Goal: Transaction & Acquisition: Purchase product/service

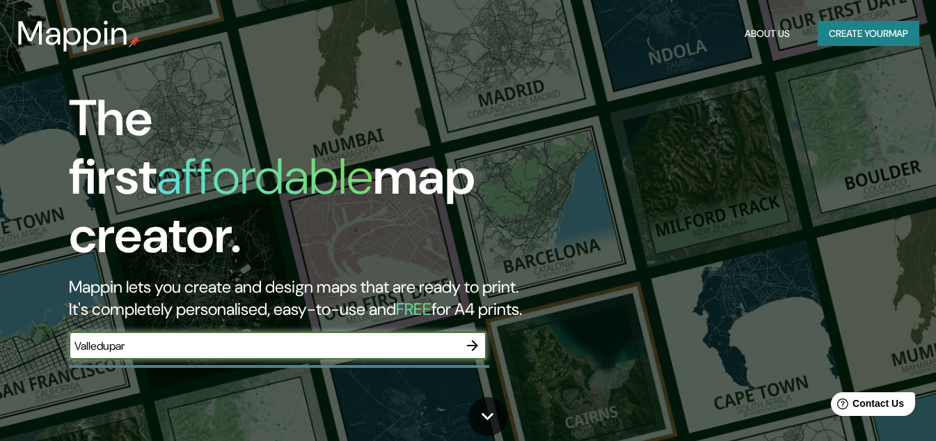
type input "Valledupar"
click at [468, 337] on icon "button" at bounding box center [472, 345] width 17 height 17
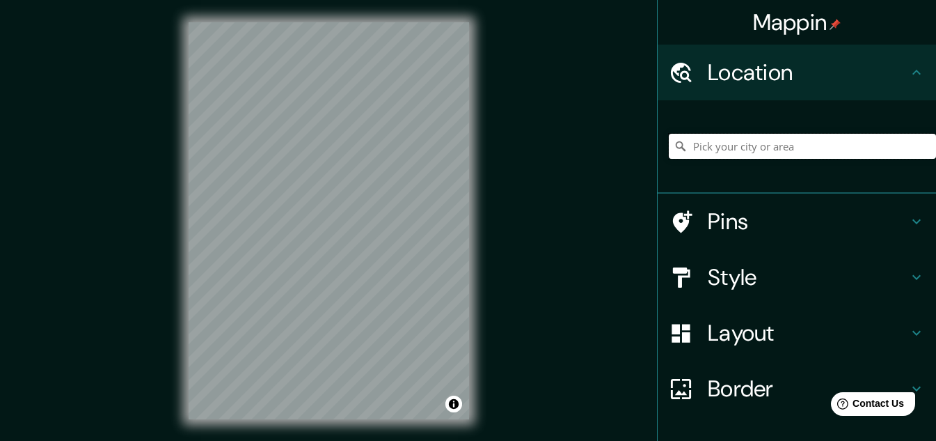
click at [766, 150] on input "Pick your city or area" at bounding box center [802, 146] width 267 height 25
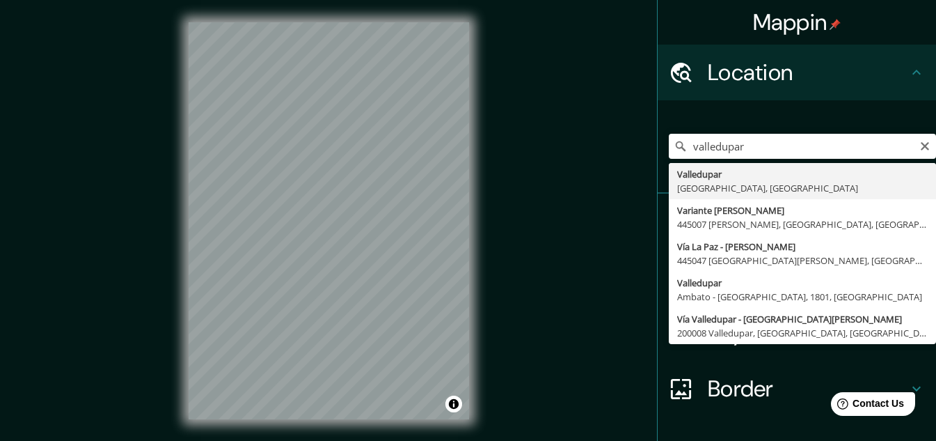
type input "Valledupar, [GEOGRAPHIC_DATA], [GEOGRAPHIC_DATA]"
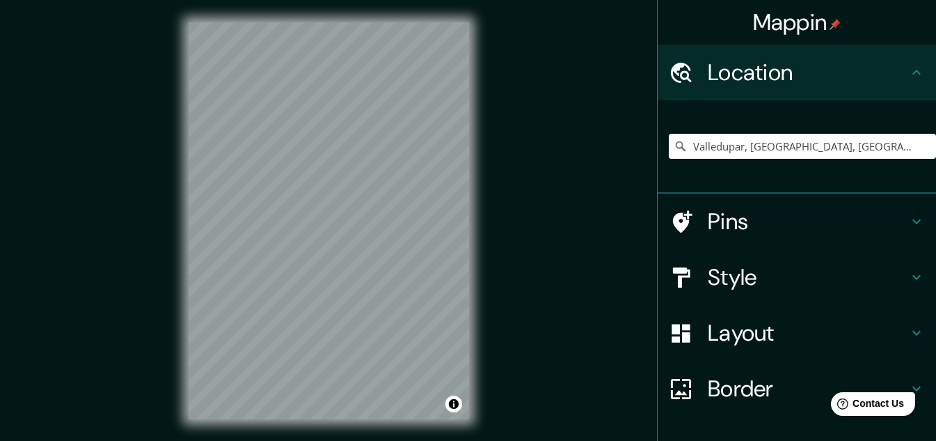
click at [910, 218] on icon at bounding box center [916, 221] width 17 height 17
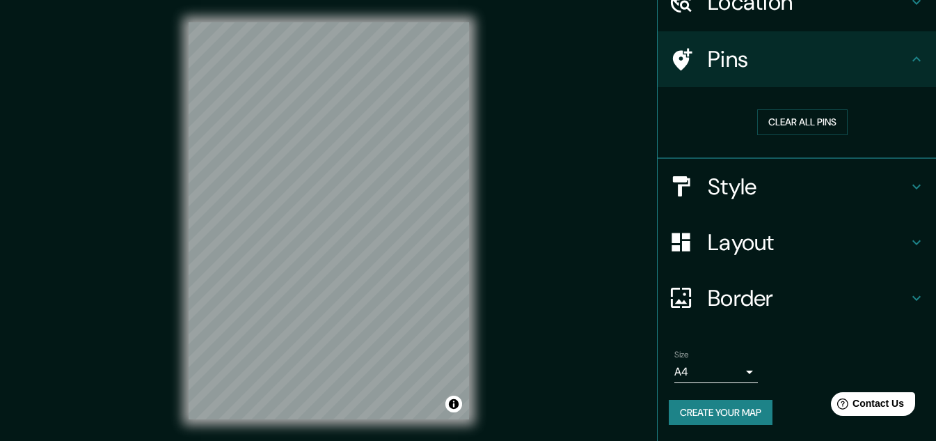
scroll to position [71, 0]
click at [908, 178] on icon at bounding box center [916, 186] width 17 height 17
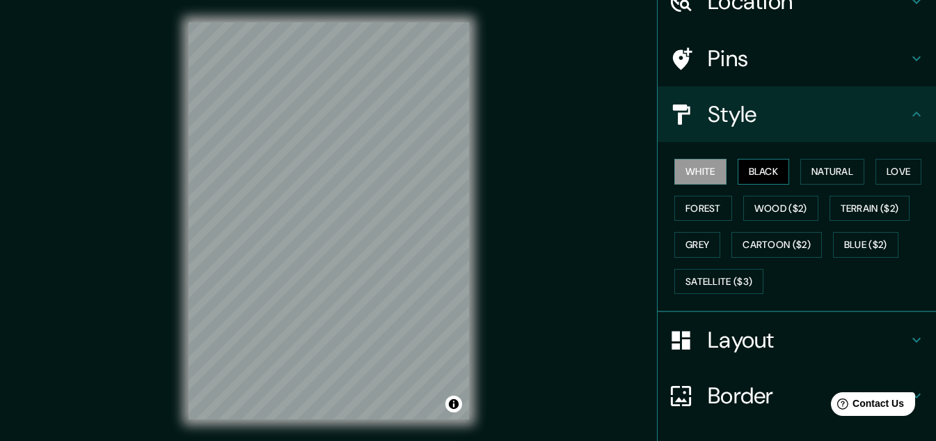
click at [755, 171] on button "Black" at bounding box center [764, 172] width 52 height 26
click at [808, 168] on button "Natural" at bounding box center [832, 172] width 64 height 26
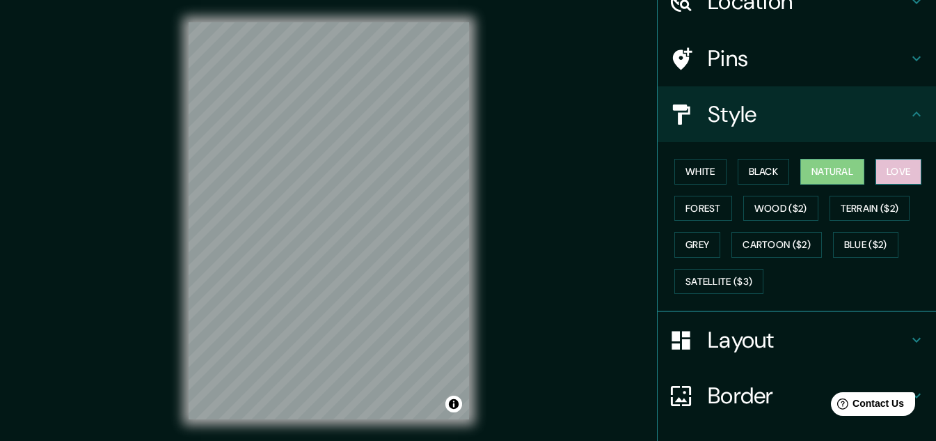
click at [890, 168] on button "Love" at bounding box center [899, 172] width 46 height 26
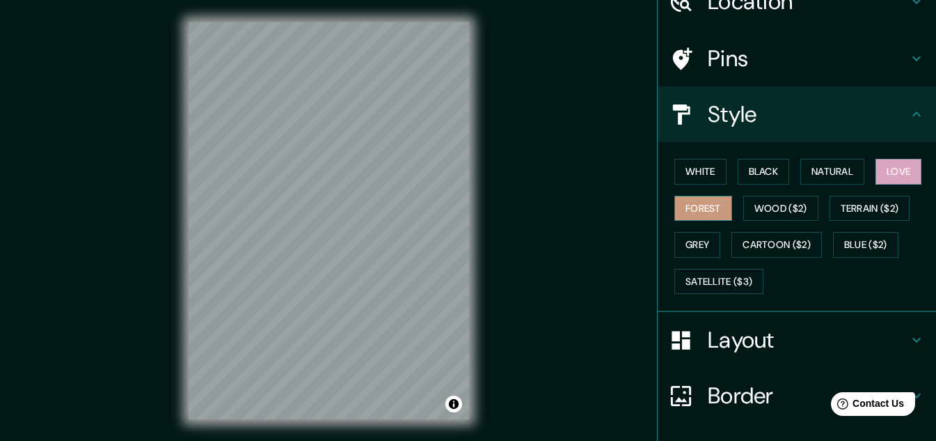
click at [701, 206] on button "Forest" at bounding box center [704, 209] width 58 height 26
click at [768, 209] on button "Wood ($2)" at bounding box center [780, 209] width 75 height 26
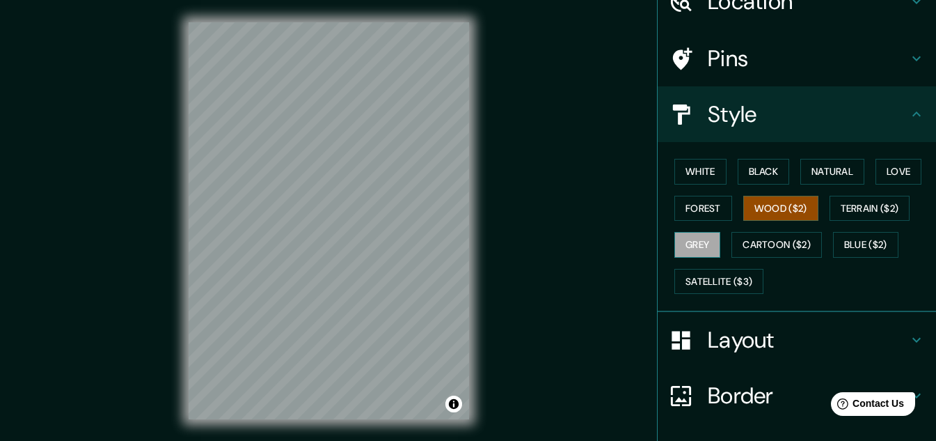
click at [700, 245] on button "Grey" at bounding box center [698, 245] width 46 height 26
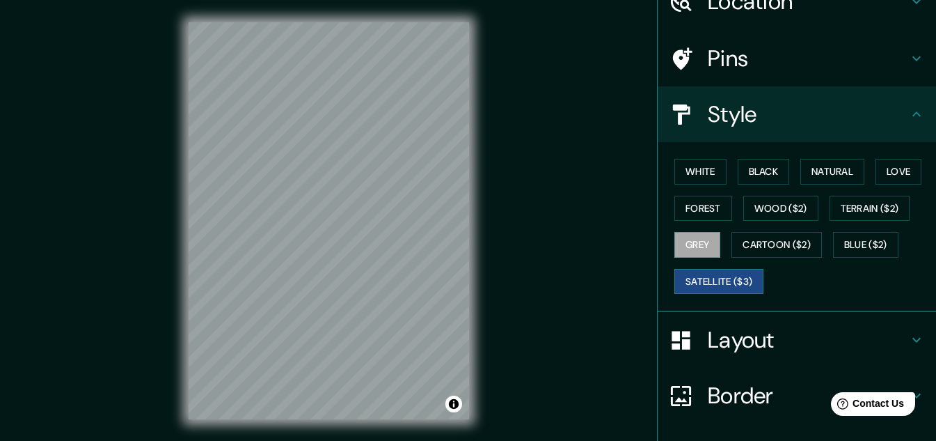
click at [719, 278] on button "Satellite ($3)" at bounding box center [719, 282] width 89 height 26
click at [776, 244] on button "Cartoon ($2)" at bounding box center [777, 245] width 90 height 26
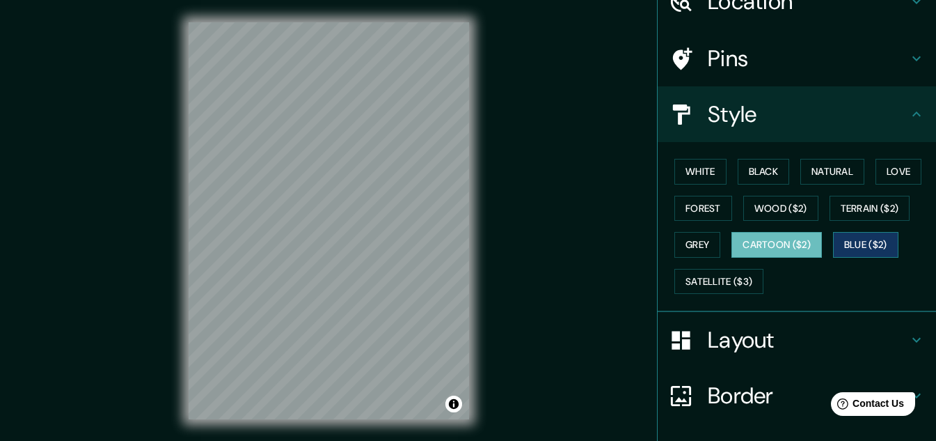
click at [867, 246] on button "Blue ($2)" at bounding box center [865, 245] width 65 height 26
click at [685, 171] on button "White" at bounding box center [701, 172] width 52 height 26
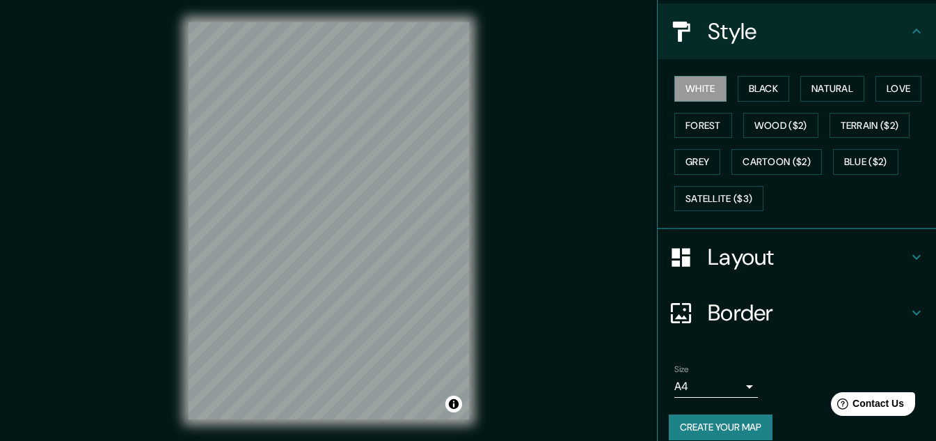
scroll to position [170, 0]
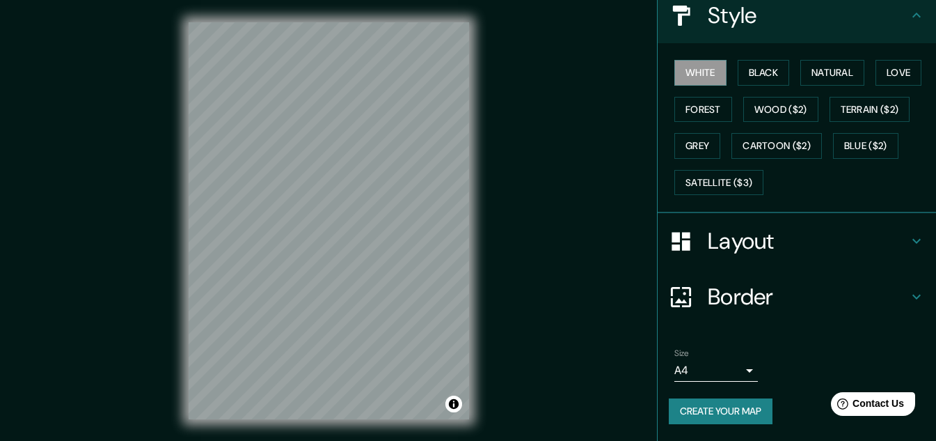
click at [908, 290] on icon at bounding box center [916, 296] width 17 height 17
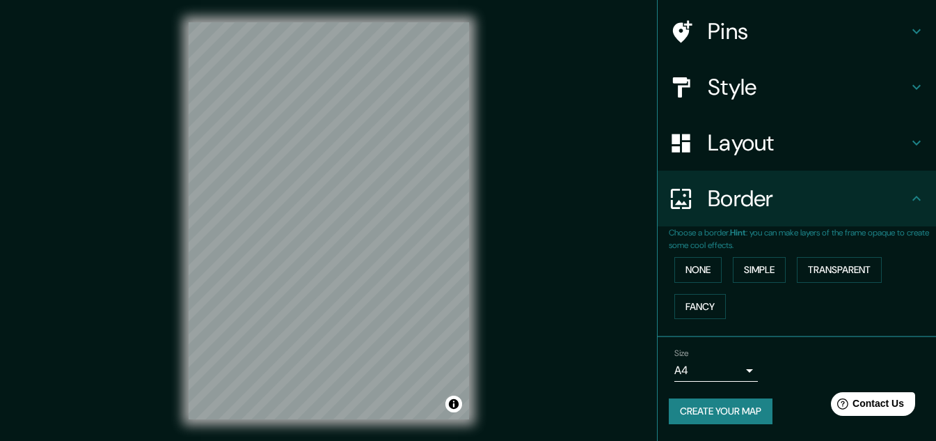
scroll to position [98, 0]
click at [755, 269] on button "Simple" at bounding box center [759, 270] width 53 height 26
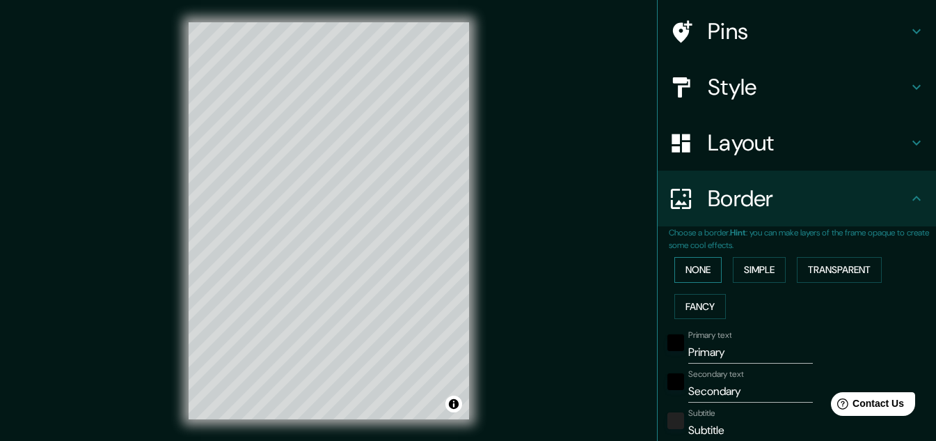
click at [681, 267] on button "None" at bounding box center [698, 270] width 47 height 26
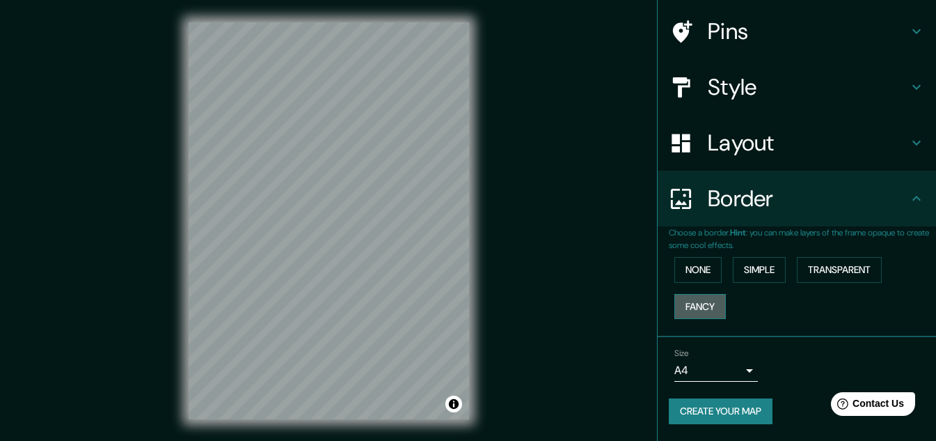
click at [691, 303] on button "Fancy" at bounding box center [701, 307] width 52 height 26
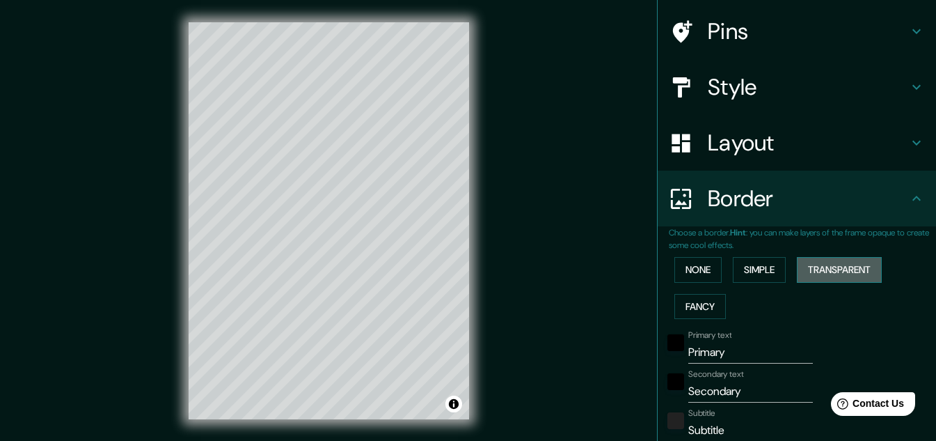
click at [838, 272] on button "Transparent" at bounding box center [839, 270] width 85 height 26
click at [689, 271] on button "None" at bounding box center [698, 270] width 47 height 26
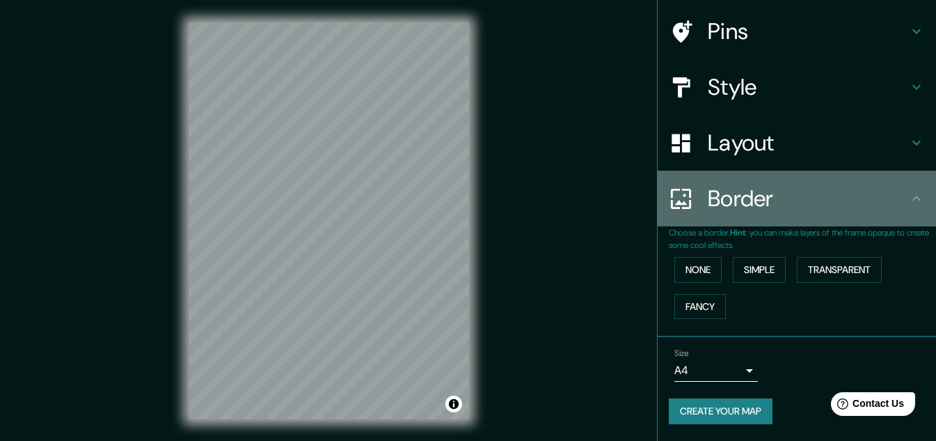
click at [908, 202] on icon at bounding box center [916, 198] width 17 height 17
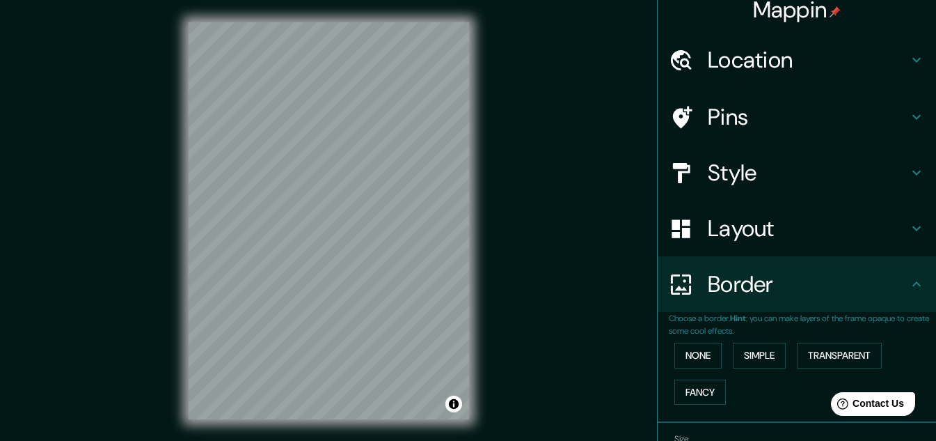
scroll to position [0, 0]
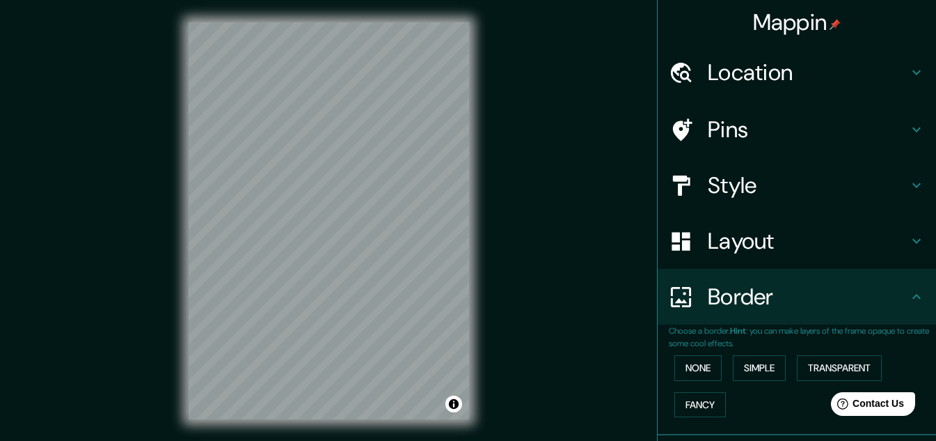
click at [892, 187] on h4 "Style" at bounding box center [808, 185] width 200 height 28
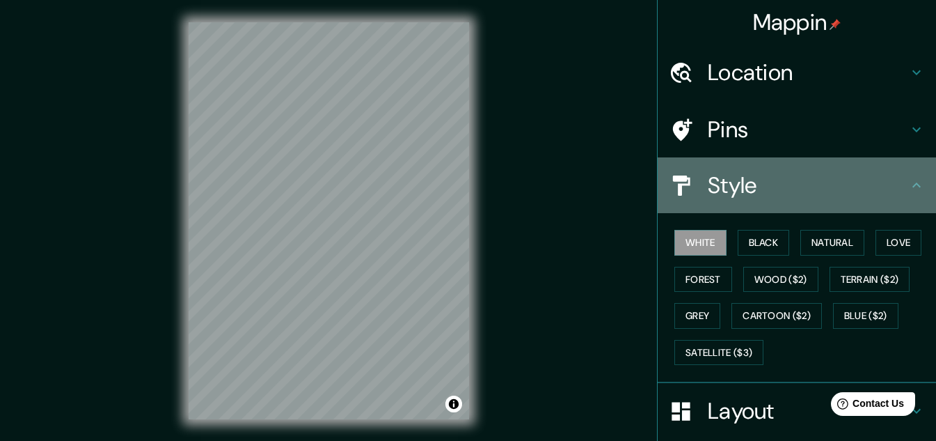
click at [908, 184] on icon at bounding box center [916, 185] width 17 height 17
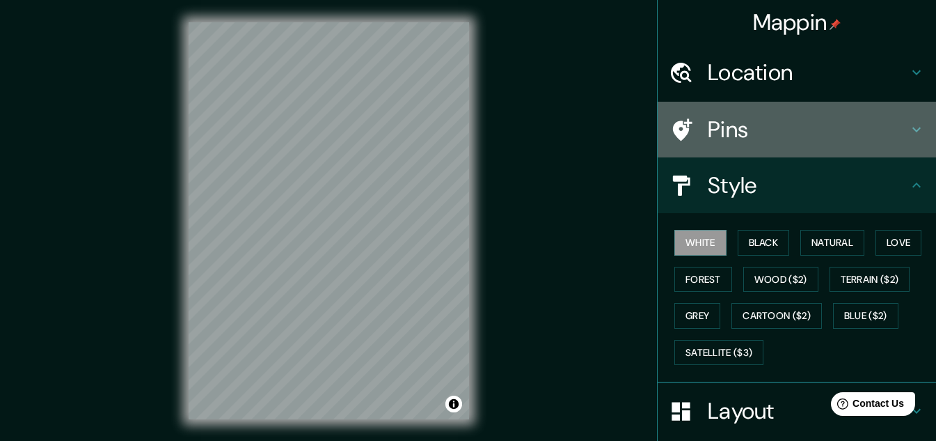
click at [908, 123] on icon at bounding box center [916, 129] width 17 height 17
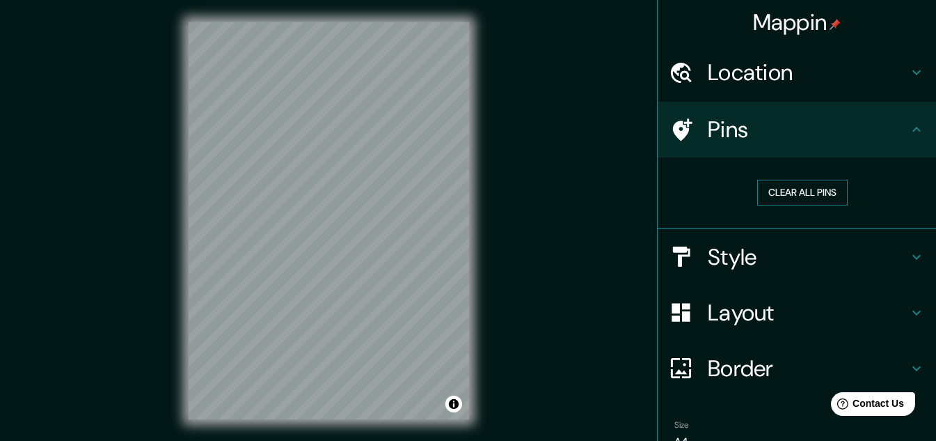
click at [789, 199] on button "Clear all pins" at bounding box center [802, 193] width 90 height 26
click at [801, 195] on button "Clear all pins" at bounding box center [802, 193] width 90 height 26
click at [908, 125] on icon at bounding box center [916, 129] width 17 height 17
drag, startPoint x: 918, startPoint y: 126, endPoint x: 909, endPoint y: 128, distance: 9.3
click at [916, 126] on div "Pins" at bounding box center [797, 130] width 278 height 56
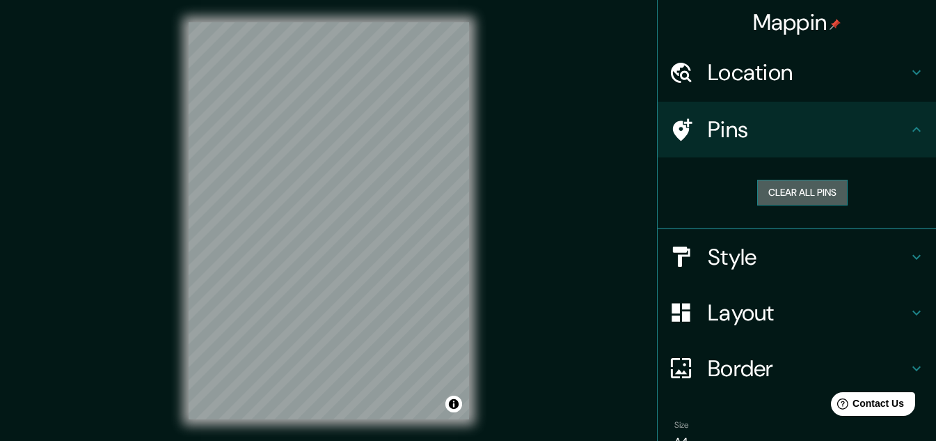
click at [760, 200] on button "Clear all pins" at bounding box center [802, 193] width 90 height 26
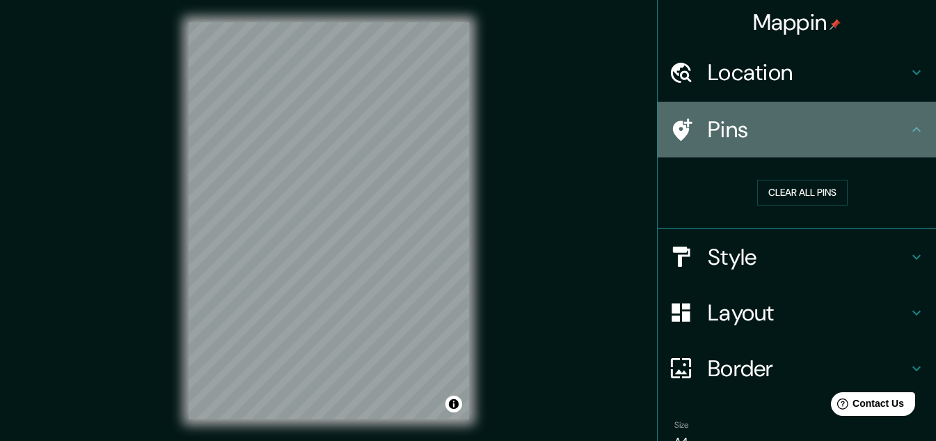
click at [708, 127] on h4 "Pins" at bounding box center [808, 130] width 200 height 28
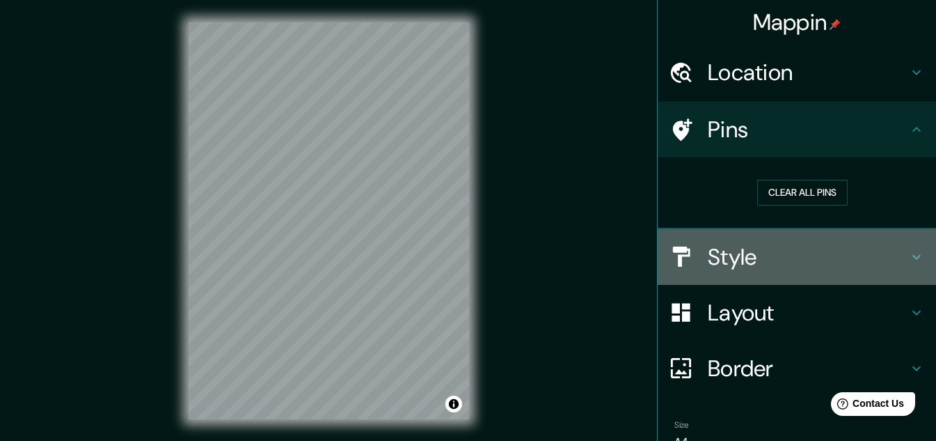
click at [725, 258] on h4 "Style" at bounding box center [808, 257] width 200 height 28
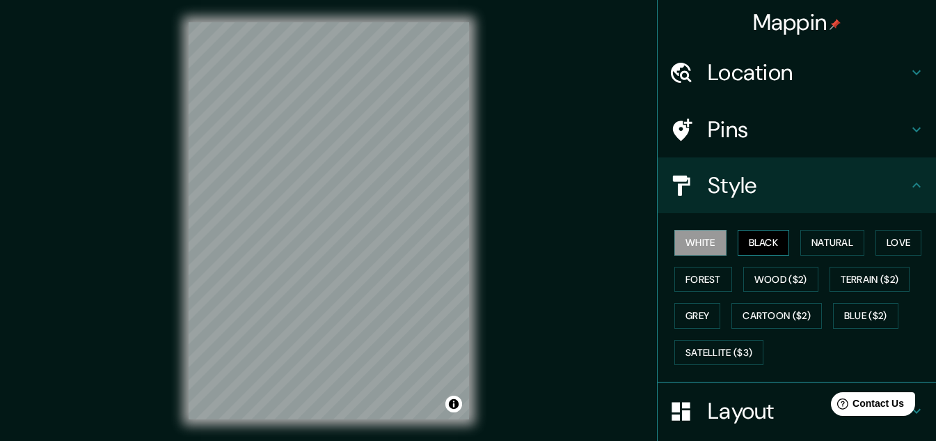
click at [764, 246] on button "Black" at bounding box center [764, 243] width 52 height 26
click at [820, 245] on button "Natural" at bounding box center [832, 243] width 64 height 26
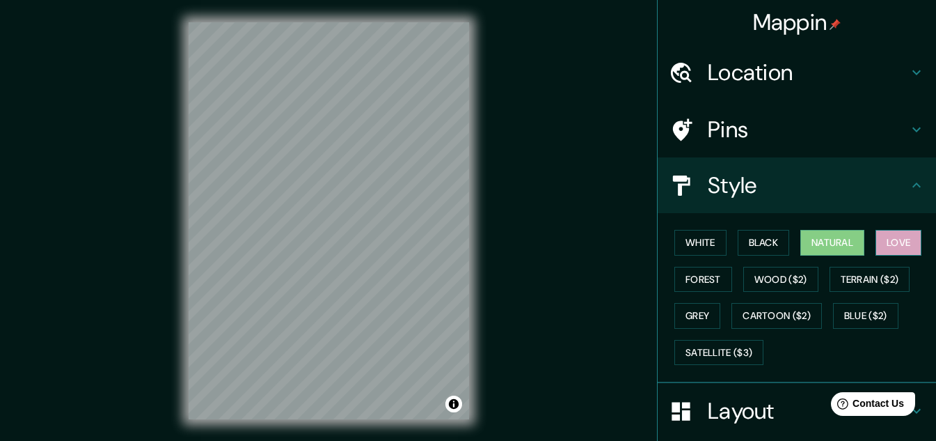
click at [905, 239] on button "Love" at bounding box center [899, 243] width 46 height 26
click at [701, 281] on button "Forest" at bounding box center [704, 280] width 58 height 26
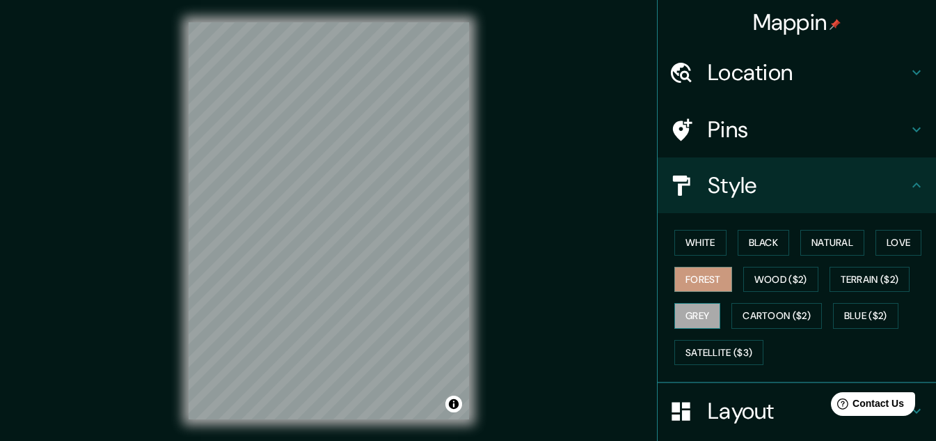
click at [697, 315] on button "Grey" at bounding box center [698, 316] width 46 height 26
click at [675, 246] on button "White" at bounding box center [701, 243] width 52 height 26
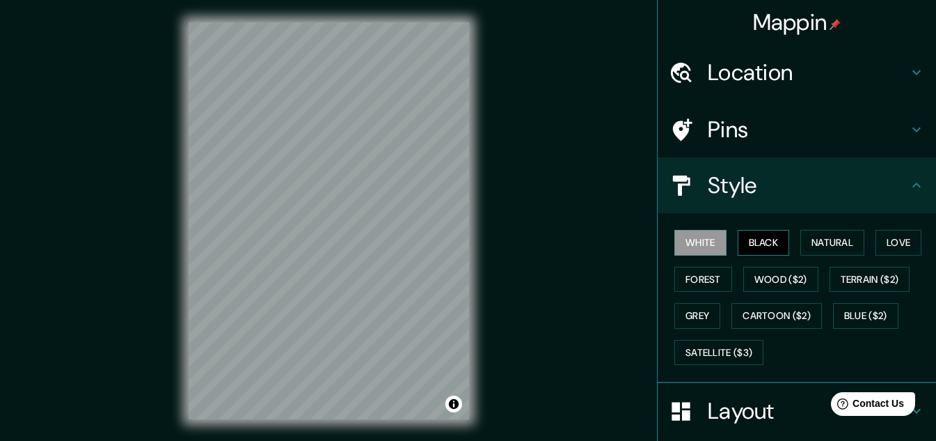
click at [750, 245] on button "Black" at bounding box center [764, 243] width 52 height 26
click at [709, 244] on button "White" at bounding box center [701, 243] width 52 height 26
click at [834, 249] on button "Natural" at bounding box center [832, 243] width 64 height 26
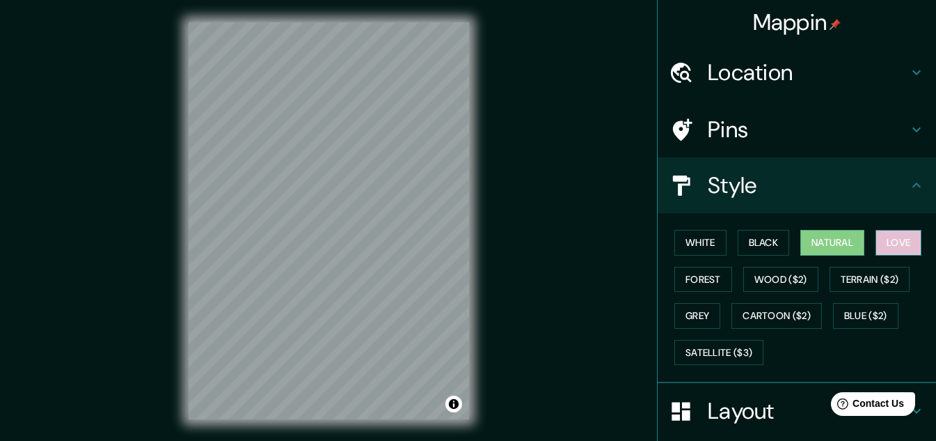
click at [890, 242] on button "Love" at bounding box center [899, 243] width 46 height 26
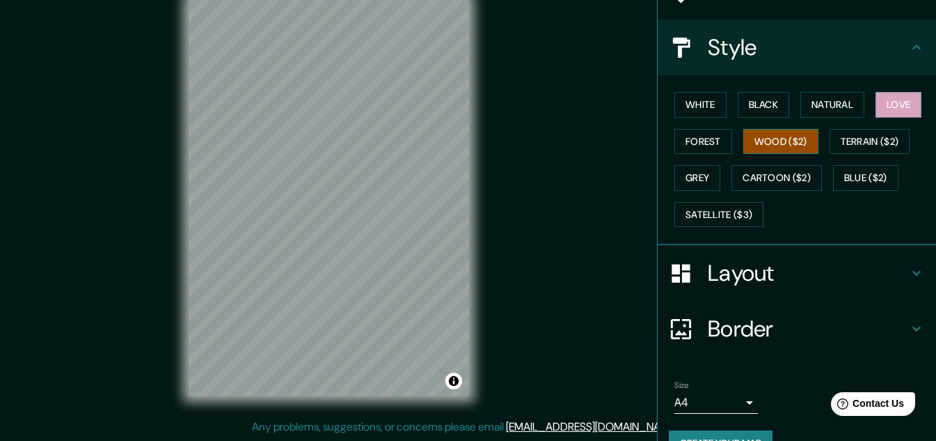
scroll to position [170, 0]
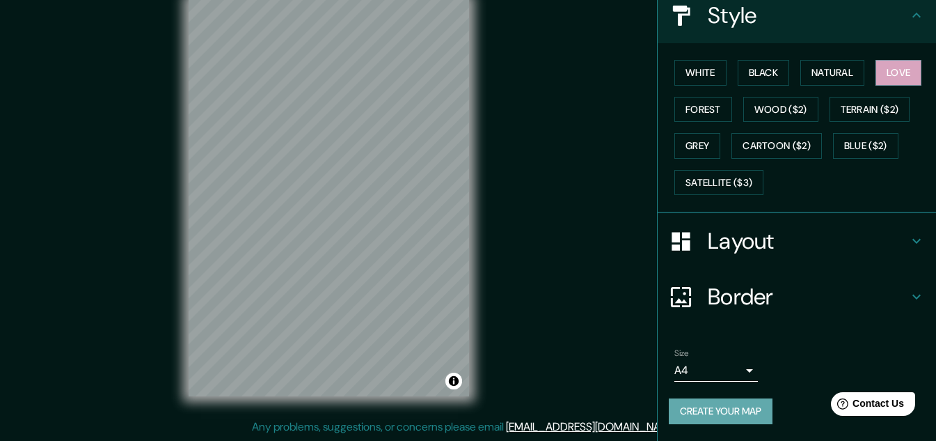
click at [721, 407] on button "Create your map" at bounding box center [721, 411] width 104 height 26
click at [736, 366] on body "Mappin Location [GEOGRAPHIC_DATA], [GEOGRAPHIC_DATA], [GEOGRAPHIC_DATA] Pins St…" at bounding box center [468, 197] width 936 height 441
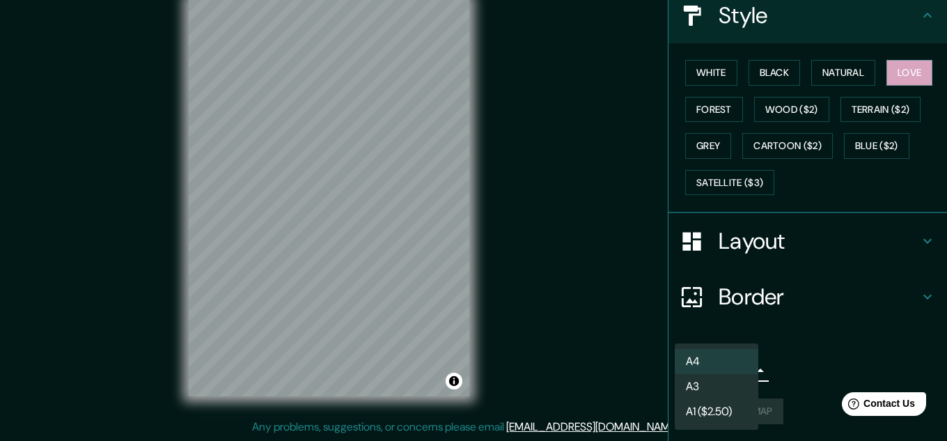
click at [736, 366] on li "A4" at bounding box center [717, 361] width 84 height 25
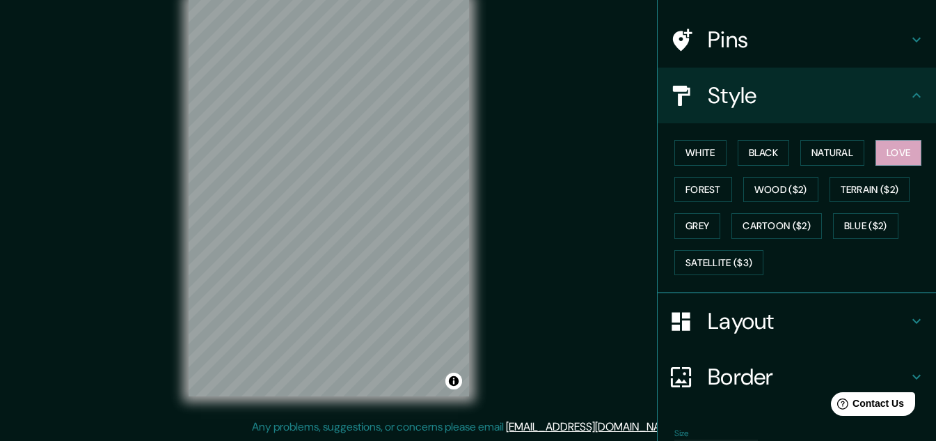
scroll to position [0, 0]
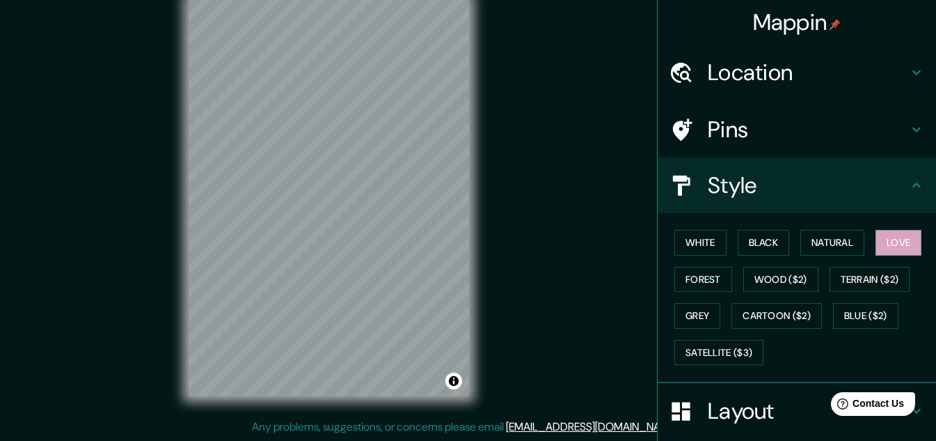
click at [763, 187] on h4 "Style" at bounding box center [808, 185] width 200 height 28
click at [912, 183] on icon at bounding box center [916, 185] width 17 height 17
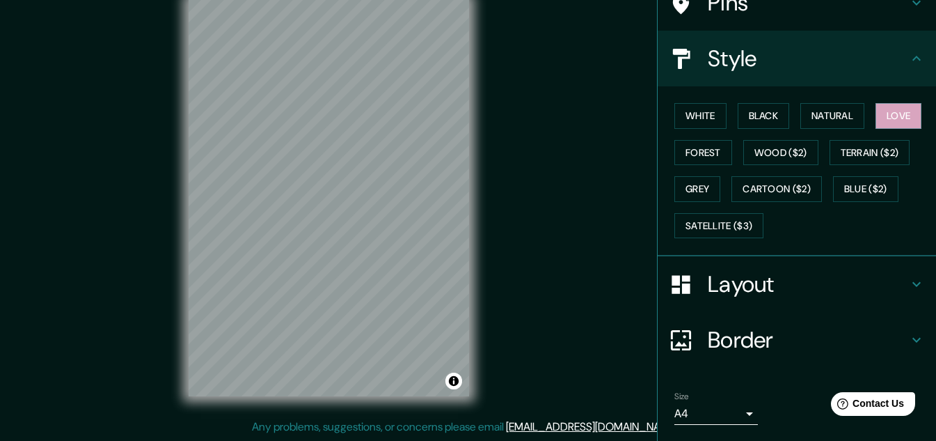
scroll to position [170, 0]
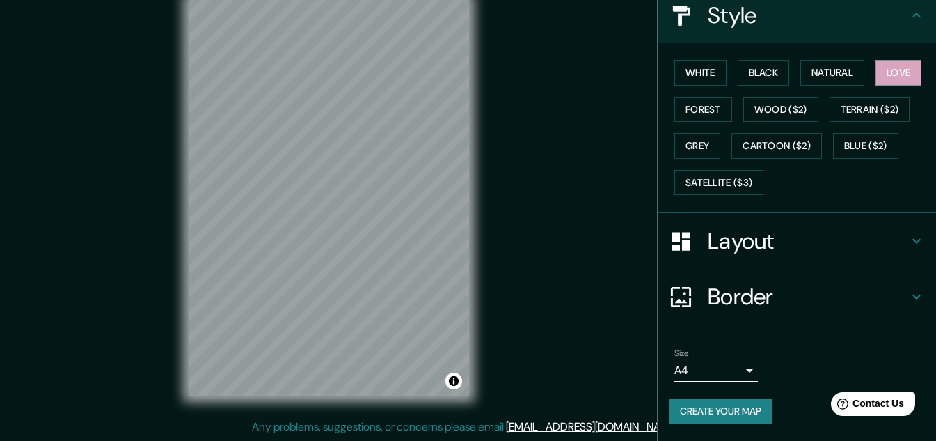
click at [910, 235] on icon at bounding box center [916, 240] width 17 height 17
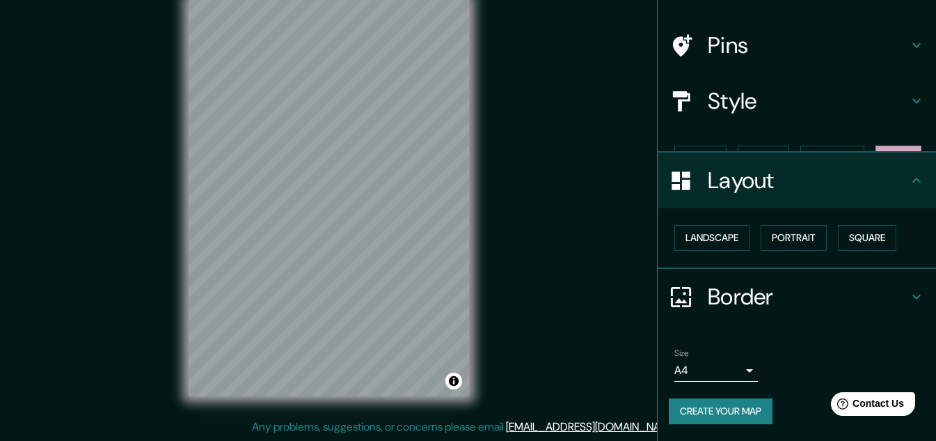
scroll to position [60, 0]
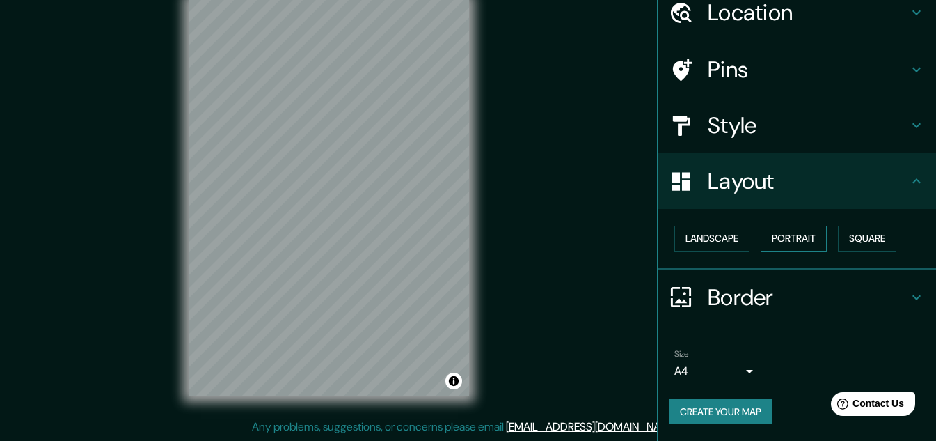
click at [791, 233] on button "Portrait" at bounding box center [794, 239] width 66 height 26
click at [704, 244] on button "Landscape" at bounding box center [712, 239] width 75 height 26
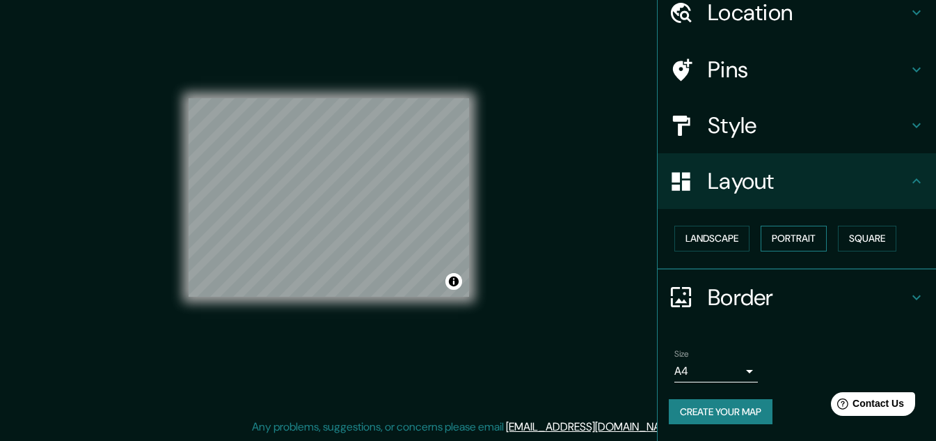
click at [781, 239] on button "Portrait" at bounding box center [794, 239] width 66 height 26
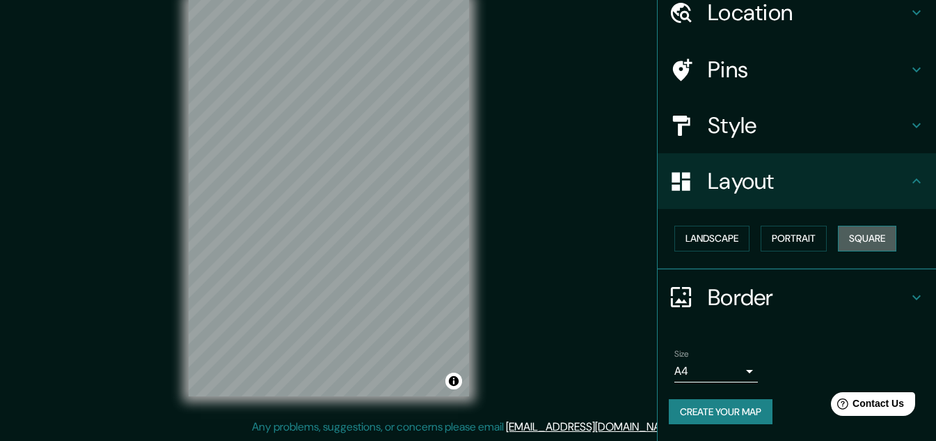
click at [875, 237] on button "Square" at bounding box center [867, 239] width 58 height 26
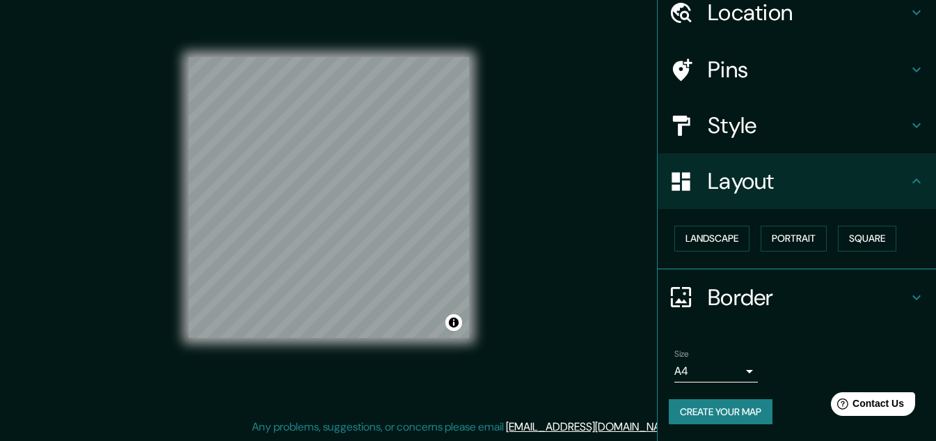
drag, startPoint x: 794, startPoint y: 235, endPoint x: 746, endPoint y: 238, distance: 48.1
click at [794, 235] on button "Portrait" at bounding box center [794, 239] width 66 height 26
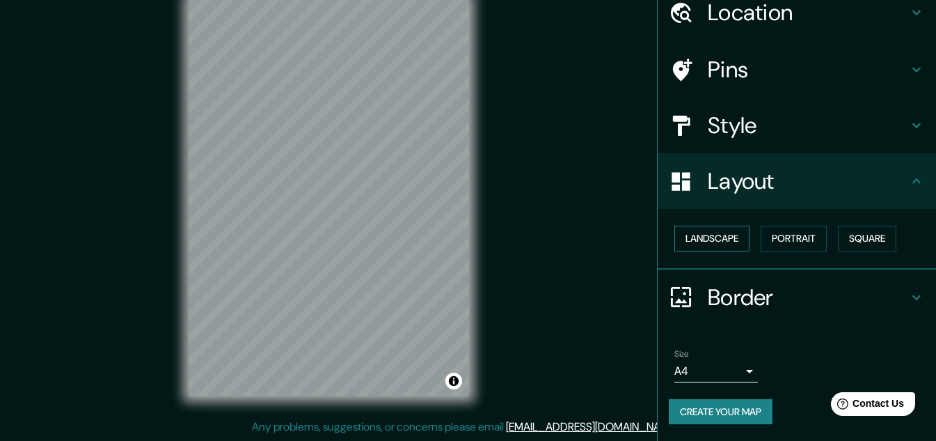
click at [720, 239] on button "Landscape" at bounding box center [712, 239] width 75 height 26
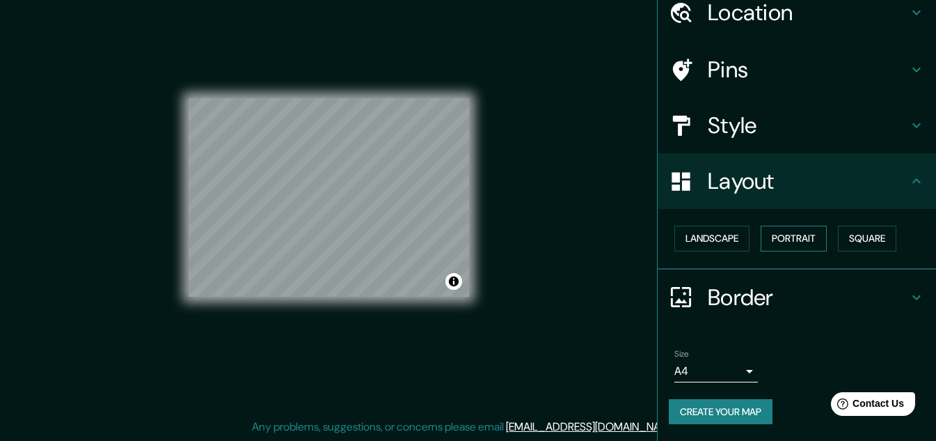
click at [789, 237] on button "Portrait" at bounding box center [794, 239] width 66 height 26
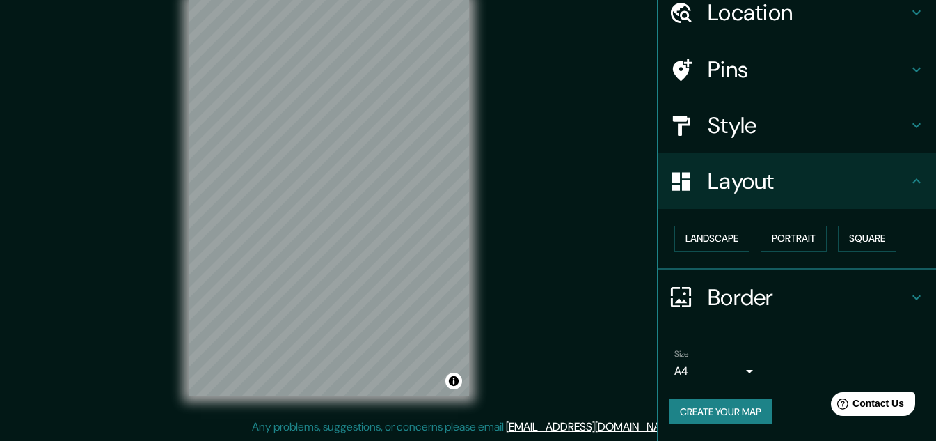
click at [908, 290] on icon at bounding box center [916, 297] width 17 height 17
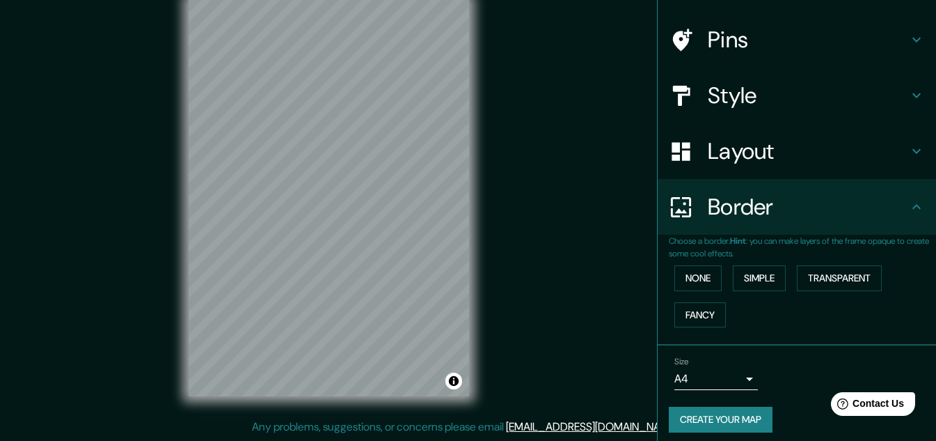
scroll to position [98, 0]
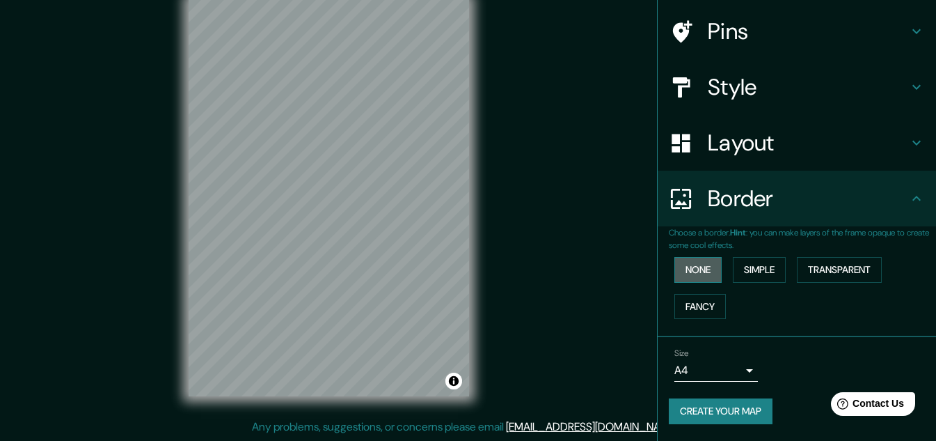
click at [687, 264] on button "None" at bounding box center [698, 270] width 47 height 26
click at [752, 274] on button "Simple" at bounding box center [759, 270] width 53 height 26
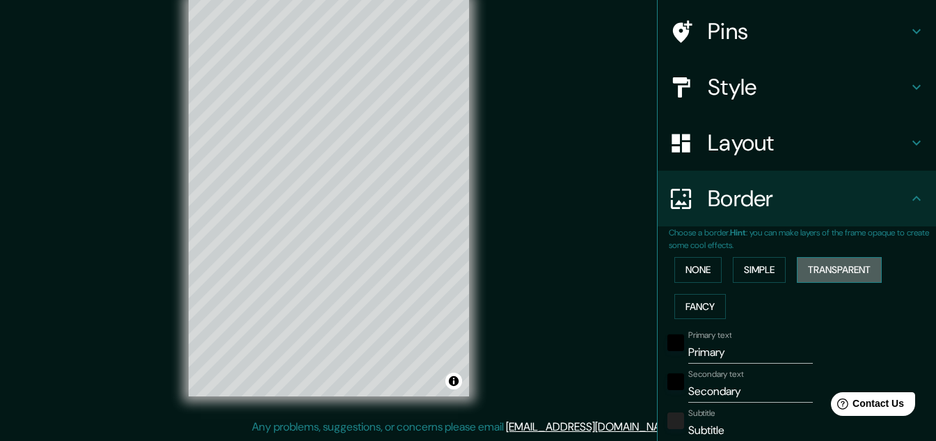
click at [830, 264] on button "Transparent" at bounding box center [839, 270] width 85 height 26
click at [687, 299] on button "Fancy" at bounding box center [701, 307] width 52 height 26
click at [681, 269] on button "None" at bounding box center [698, 270] width 47 height 26
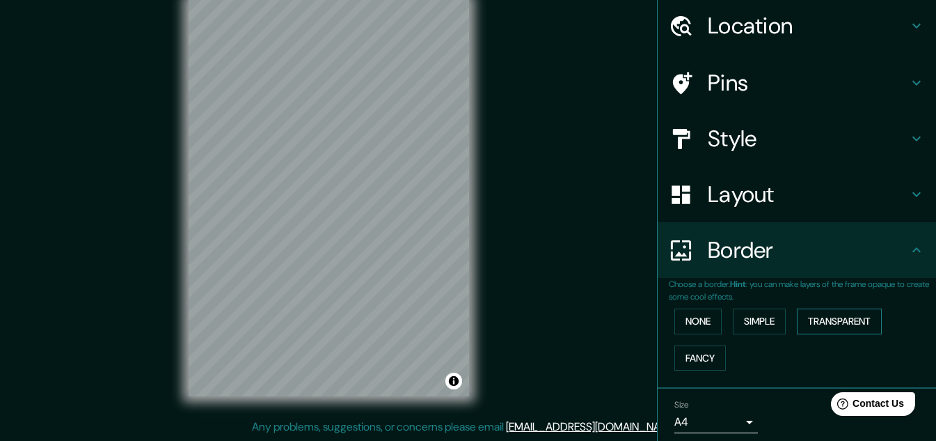
scroll to position [0, 0]
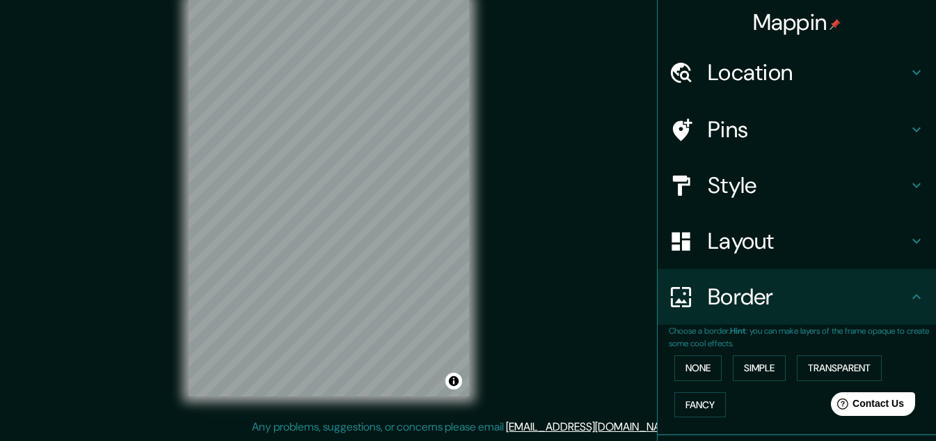
click at [908, 76] on icon at bounding box center [916, 72] width 17 height 17
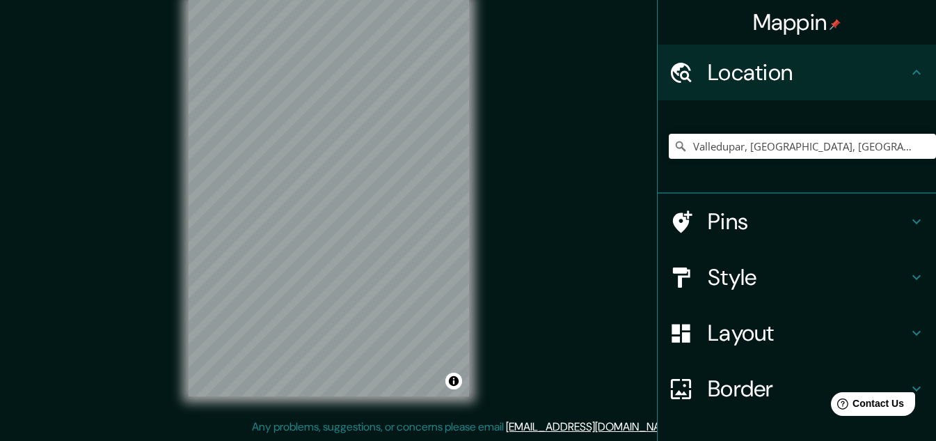
click at [908, 76] on icon at bounding box center [916, 72] width 17 height 17
click at [910, 226] on icon at bounding box center [916, 221] width 17 height 17
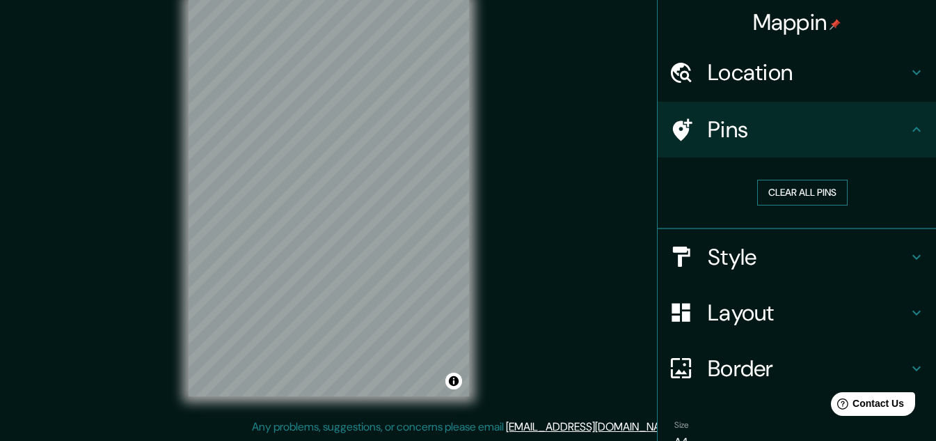
click at [780, 189] on button "Clear all pins" at bounding box center [802, 193] width 90 height 26
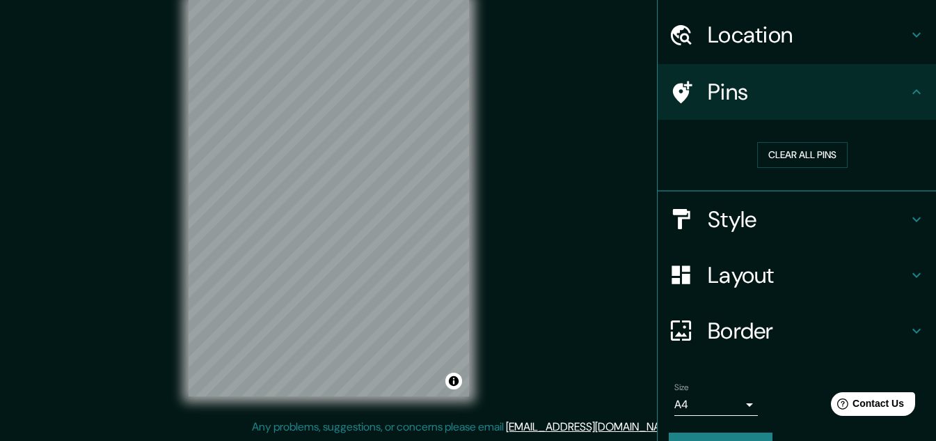
scroll to position [71, 0]
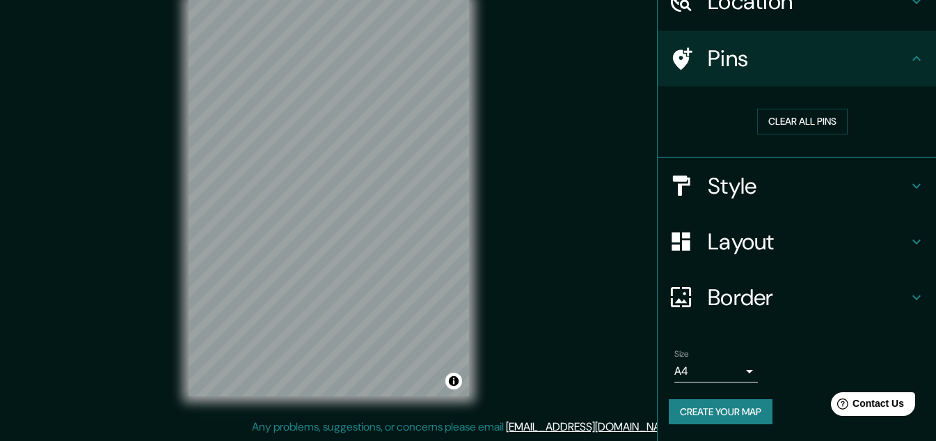
click at [686, 414] on button "Create your map" at bounding box center [721, 412] width 104 height 26
click at [894, 251] on h4 "Layout" at bounding box center [808, 242] width 200 height 28
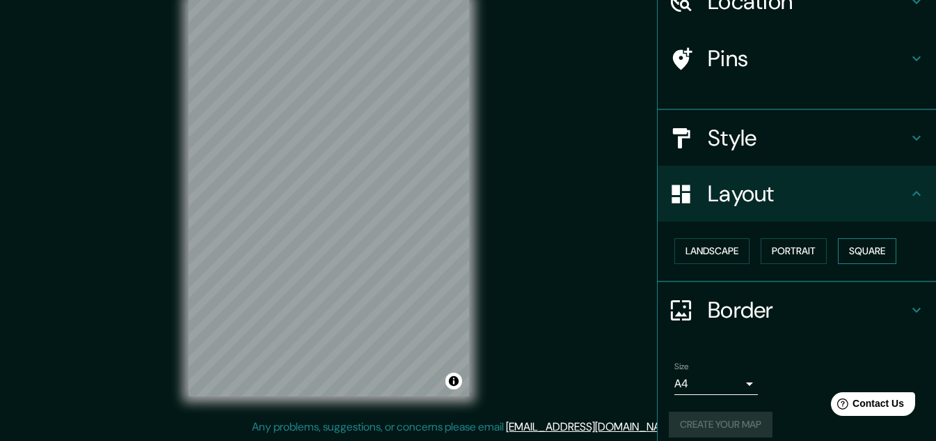
scroll to position [60, 0]
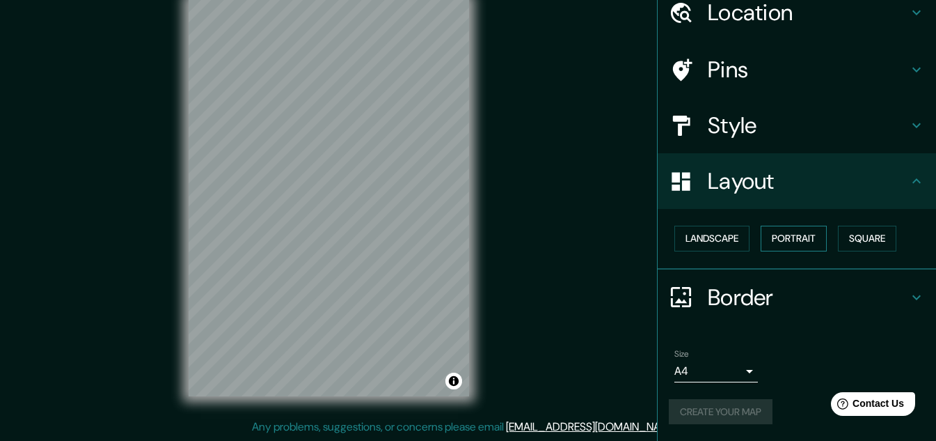
click at [785, 236] on button "Portrait" at bounding box center [794, 239] width 66 height 26
click at [700, 242] on button "Landscape" at bounding box center [712, 239] width 75 height 26
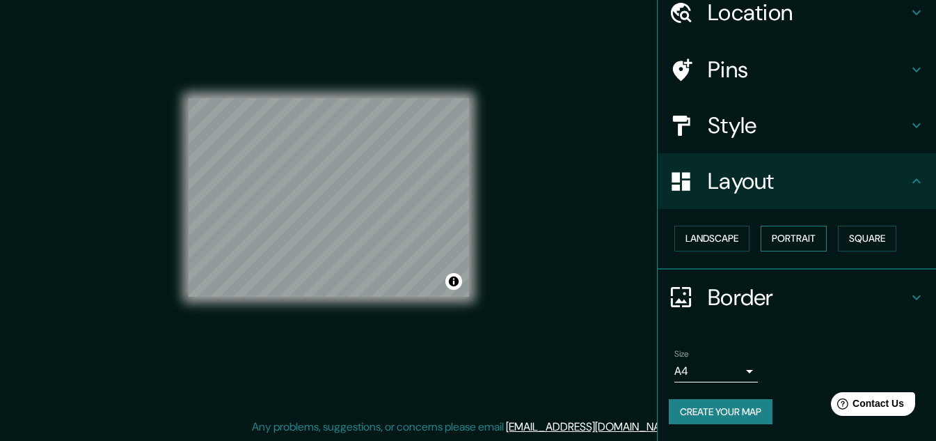
click at [784, 247] on button "Portrait" at bounding box center [794, 239] width 66 height 26
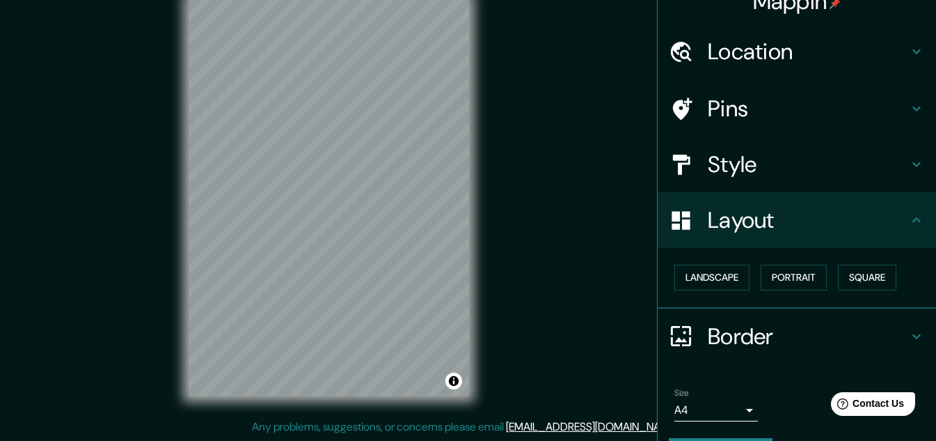
scroll to position [0, 0]
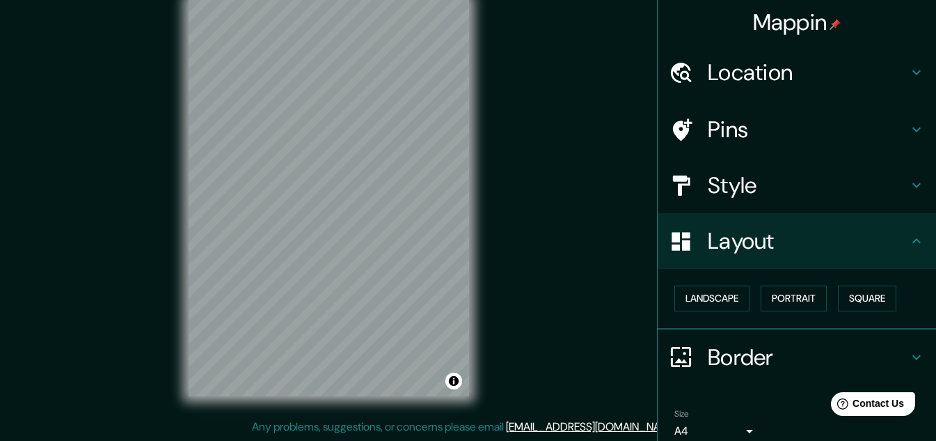
click at [910, 181] on icon at bounding box center [916, 185] width 17 height 17
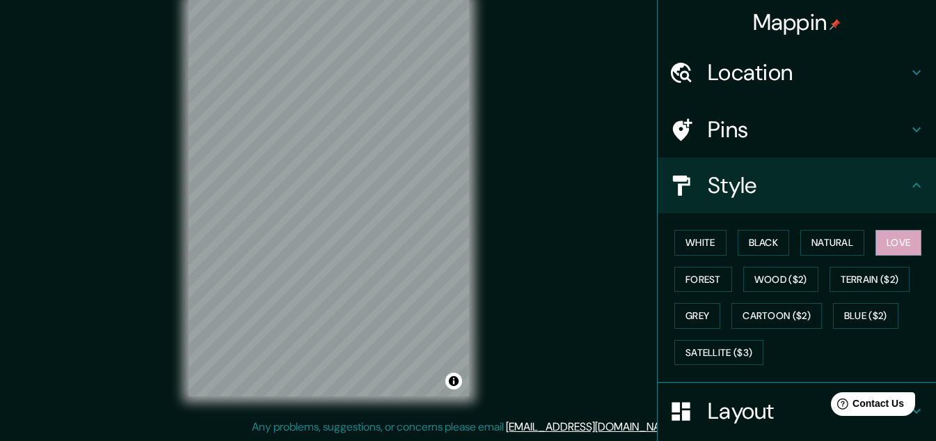
click at [790, 13] on h4 "Mappin" at bounding box center [797, 22] width 88 height 28
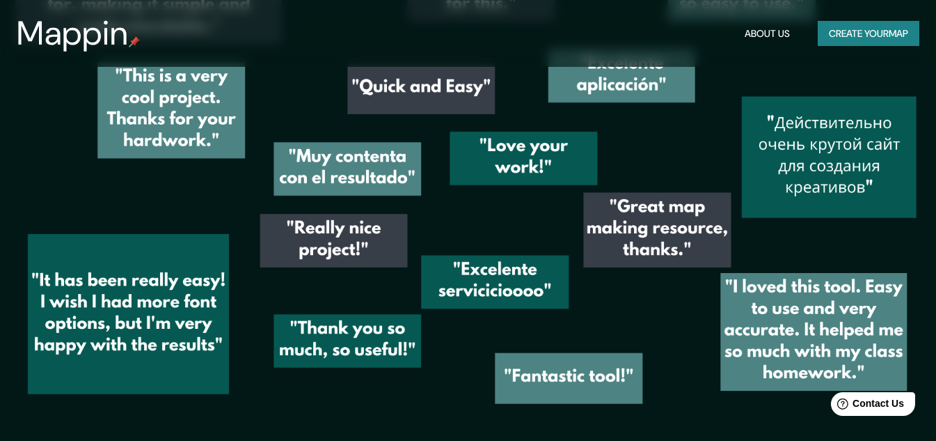
scroll to position [1875, 0]
click at [850, 36] on button "Create your map" at bounding box center [869, 34] width 102 height 26
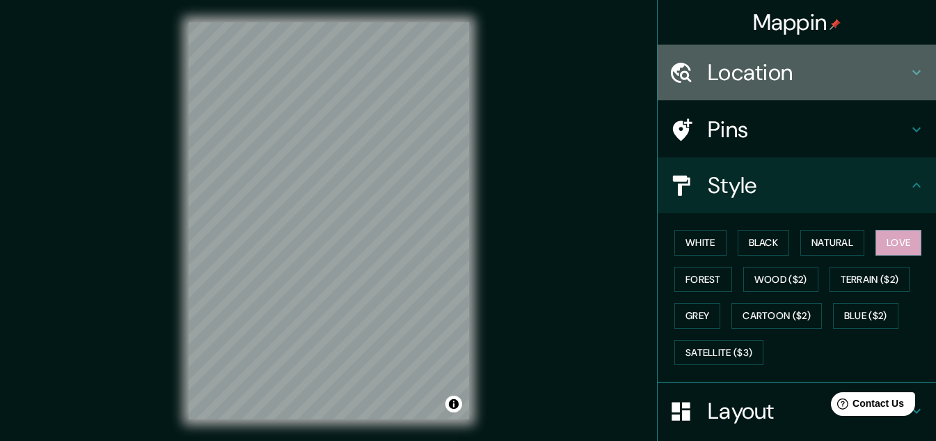
click at [794, 72] on h4 "Location" at bounding box center [808, 72] width 200 height 28
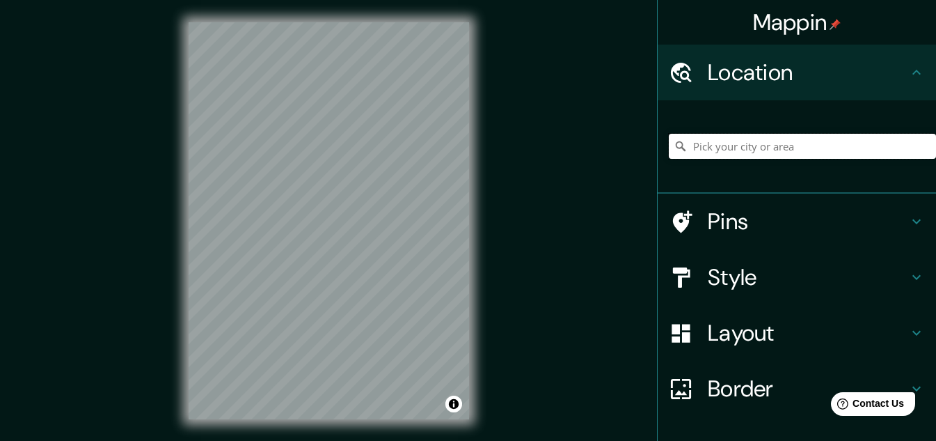
click at [729, 148] on input "Pick your city or area" at bounding box center [802, 146] width 267 height 25
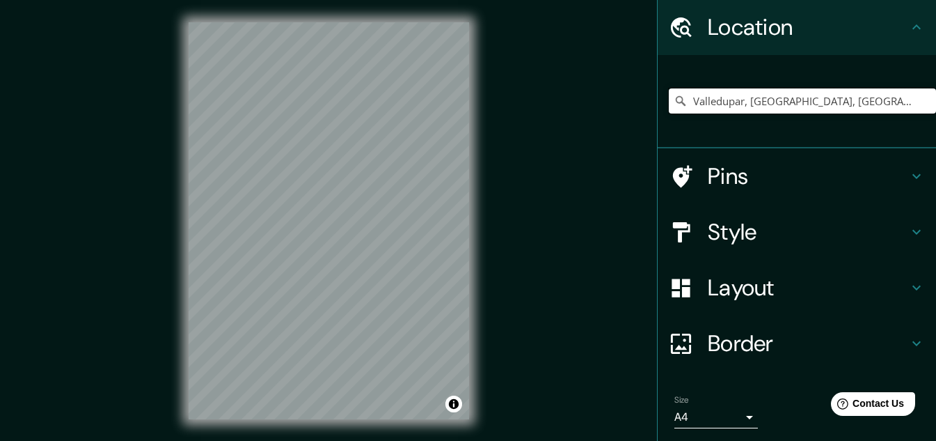
scroll to position [92, 0]
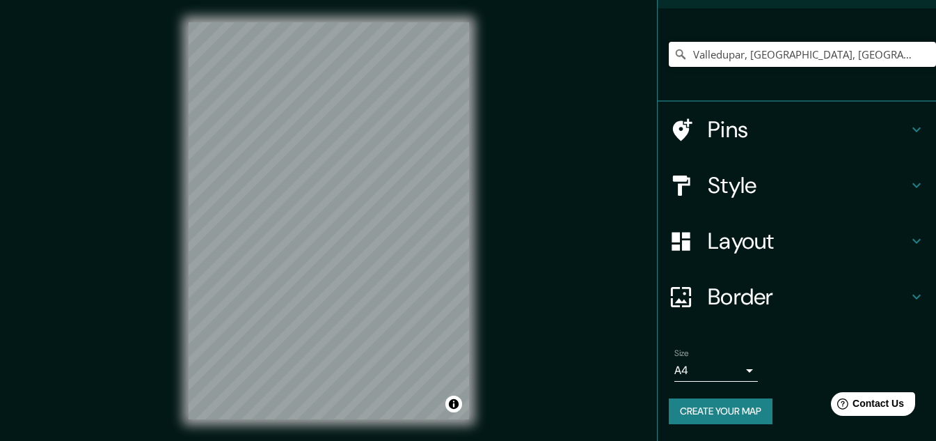
type input "Valledupar, [GEOGRAPHIC_DATA], [GEOGRAPHIC_DATA]"
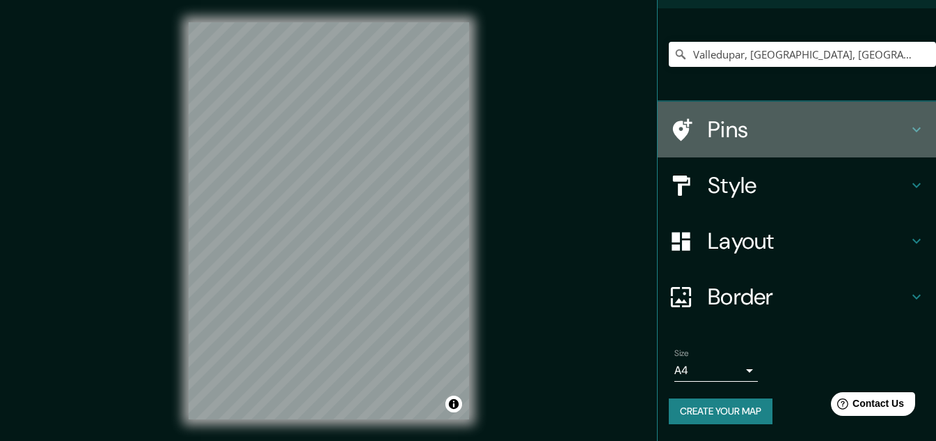
click at [742, 120] on h4 "Pins" at bounding box center [808, 130] width 200 height 28
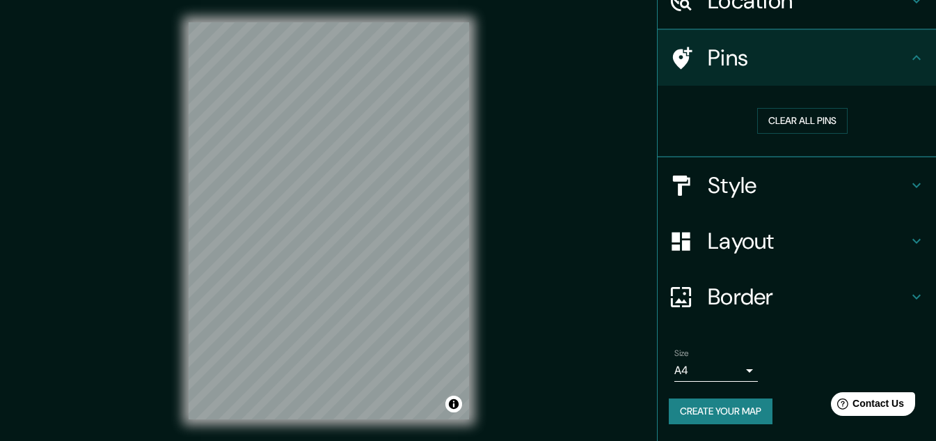
scroll to position [71, 0]
click at [787, 122] on button "Clear all pins" at bounding box center [802, 122] width 90 height 26
click at [451, 399] on button "Toggle attribution" at bounding box center [453, 403] width 17 height 17
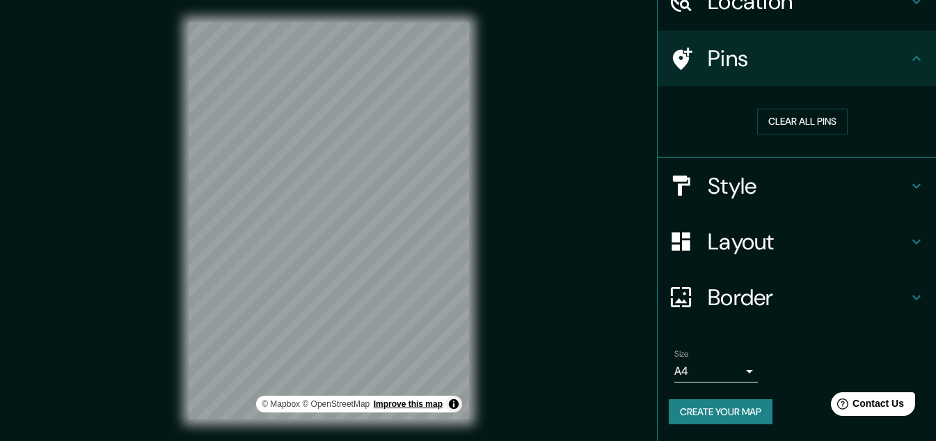
click at [413, 405] on link "Improve this map" at bounding box center [408, 404] width 69 height 10
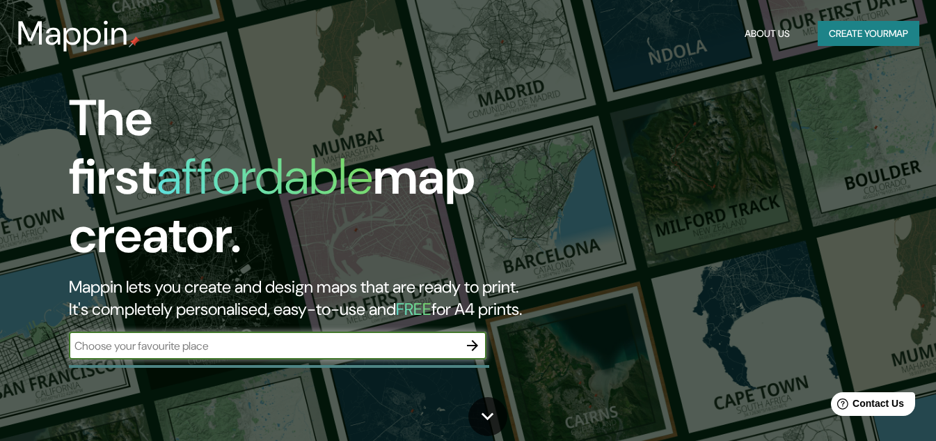
click at [337, 338] on input "text" at bounding box center [264, 346] width 390 height 16
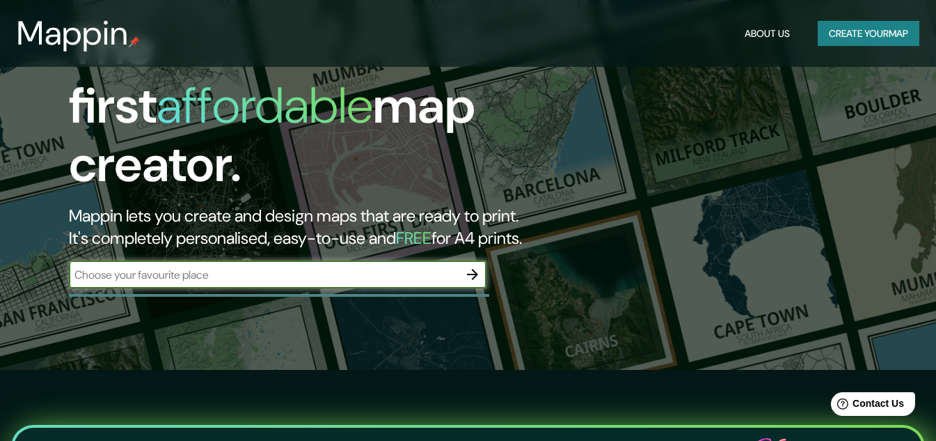
scroll to position [70, 0]
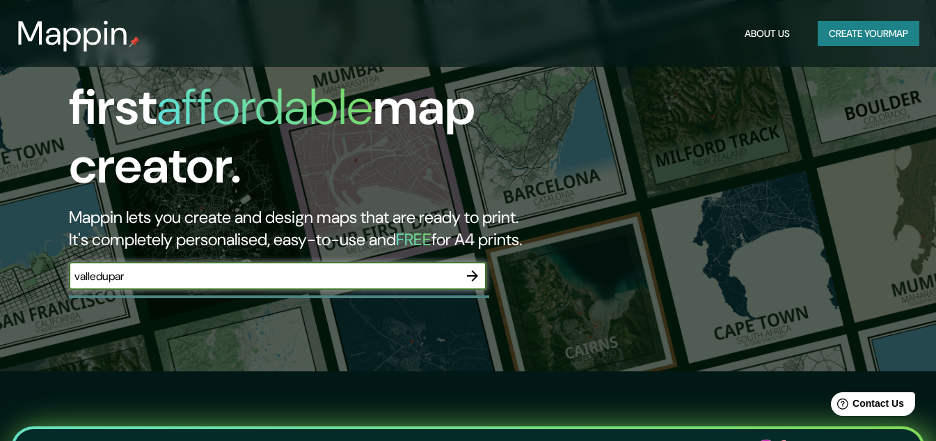
type input "valledupar"
click at [471, 267] on icon "button" at bounding box center [472, 275] width 17 height 17
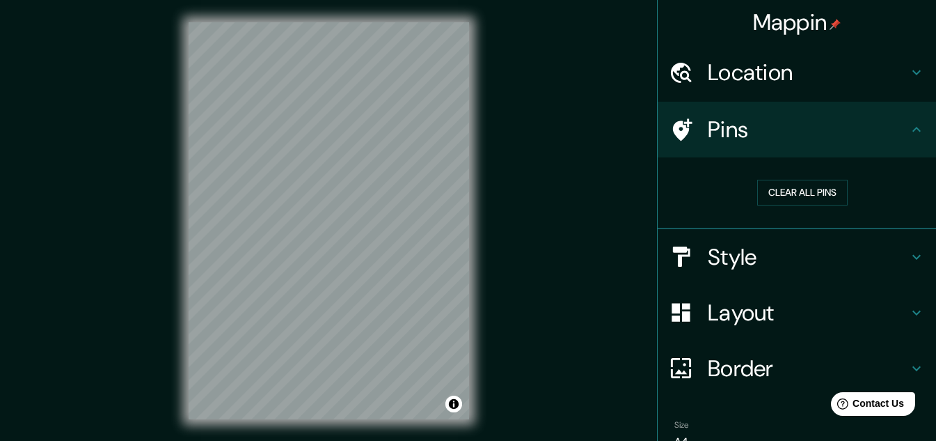
click at [916, 70] on div "Location" at bounding box center [797, 73] width 278 height 56
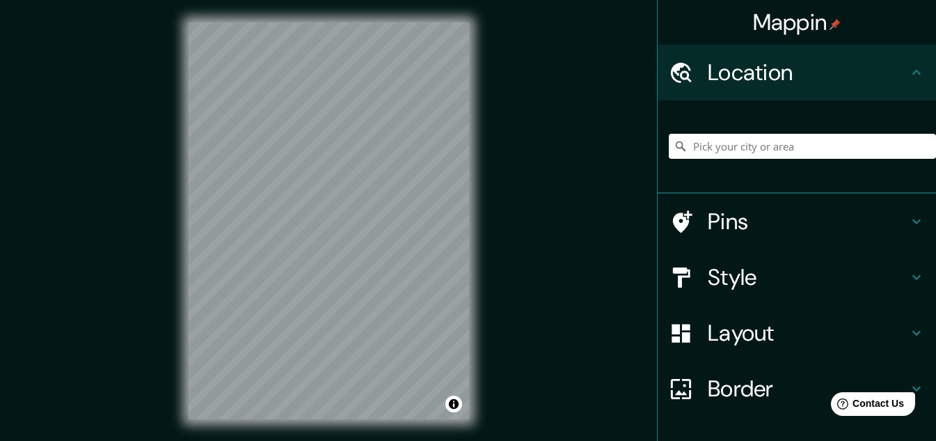
click at [774, 156] on input "Pick your city or area" at bounding box center [802, 146] width 267 height 25
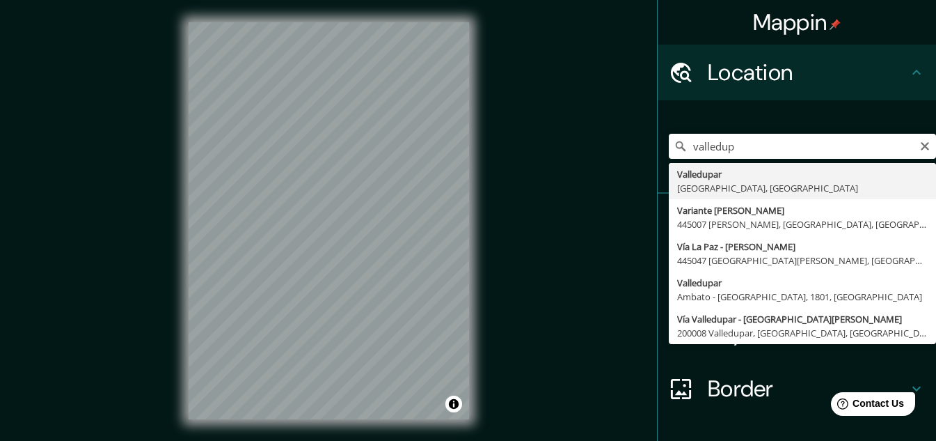
type input "Valledupar, [GEOGRAPHIC_DATA], [GEOGRAPHIC_DATA]"
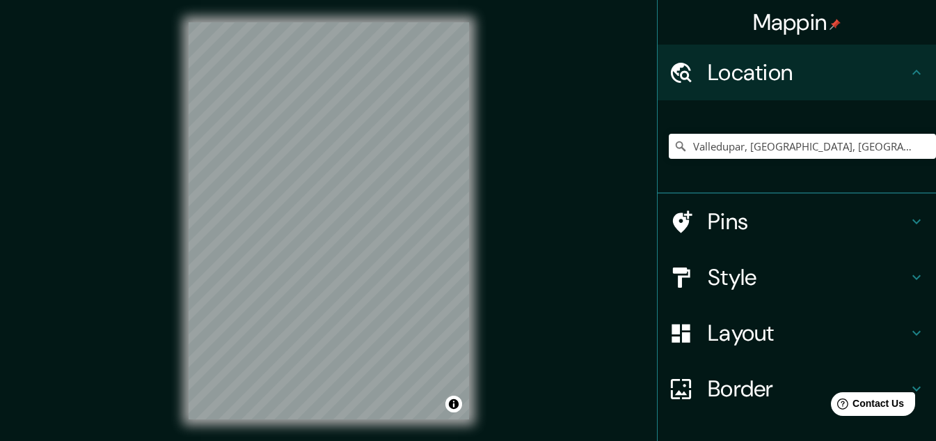
click at [859, 290] on h4 "Style" at bounding box center [808, 277] width 200 height 28
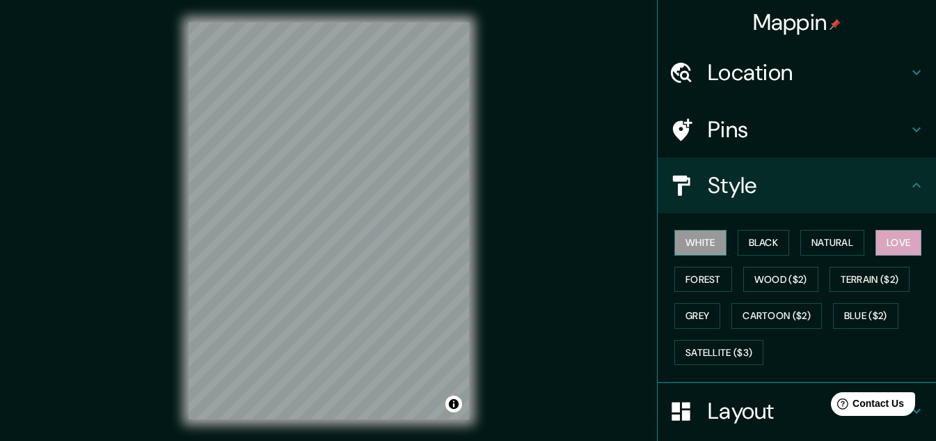
click at [693, 240] on button "White" at bounding box center [701, 243] width 52 height 26
click at [743, 245] on button "Black" at bounding box center [764, 243] width 52 height 26
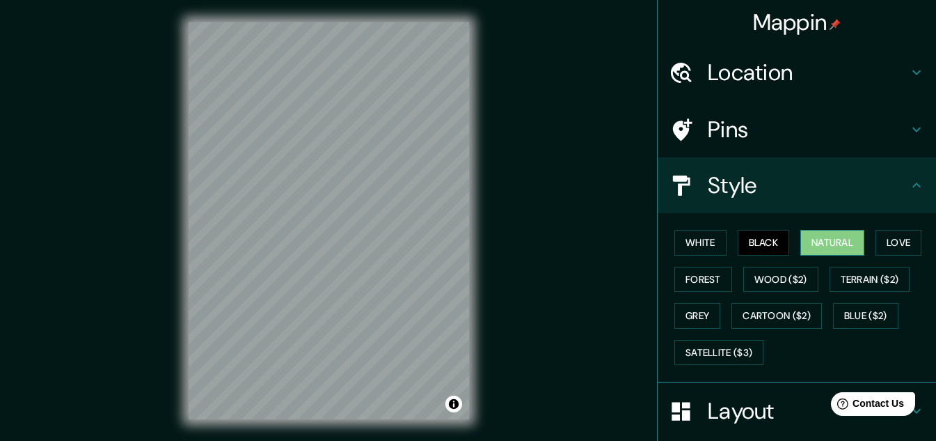
click at [824, 245] on button "Natural" at bounding box center [832, 243] width 64 height 26
drag, startPoint x: 688, startPoint y: 246, endPoint x: 650, endPoint y: 251, distance: 38.7
click at [688, 244] on button "White" at bounding box center [701, 243] width 52 height 26
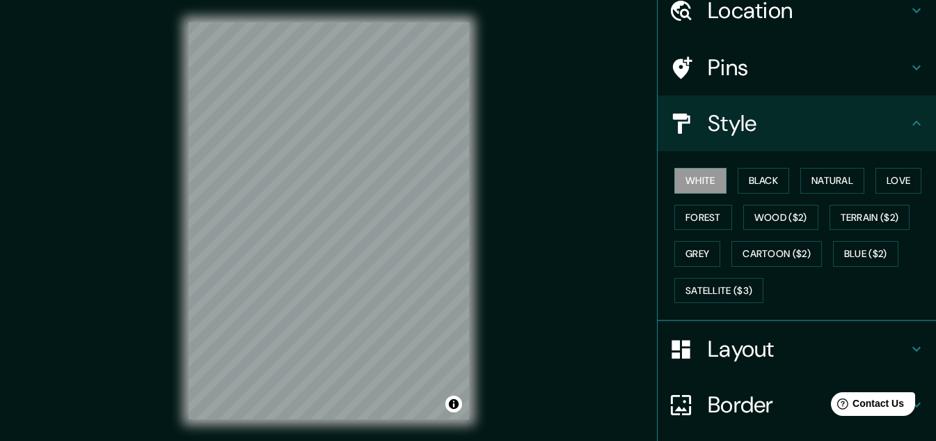
scroll to position [170, 0]
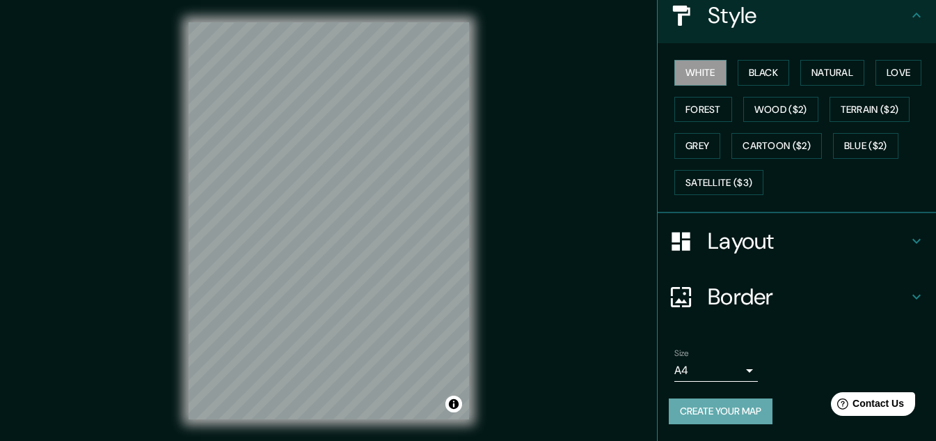
click at [701, 406] on button "Create your map" at bounding box center [721, 411] width 104 height 26
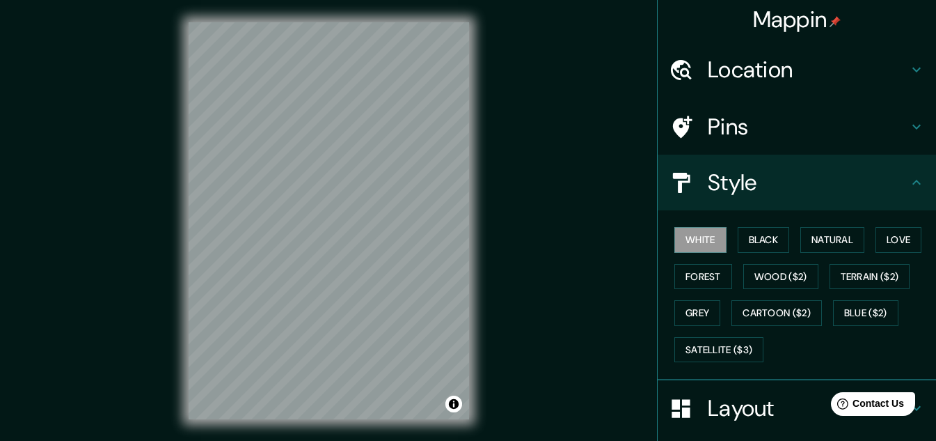
scroll to position [0, 0]
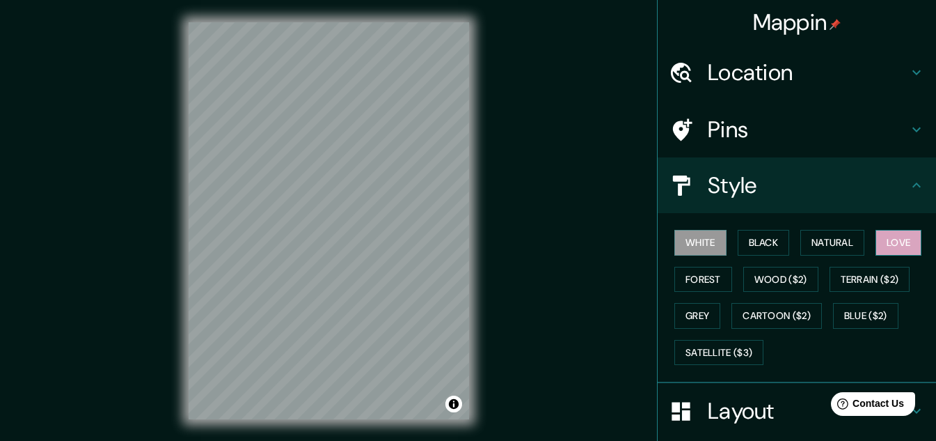
click at [886, 241] on button "Love" at bounding box center [899, 243] width 46 height 26
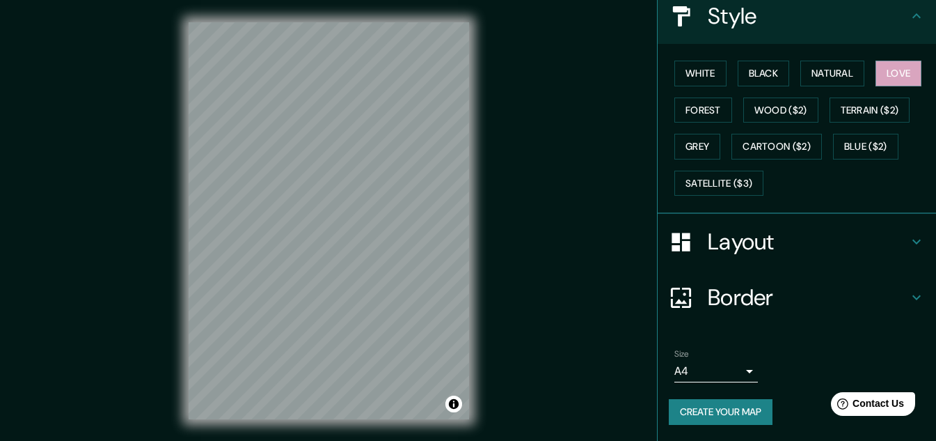
scroll to position [170, 0]
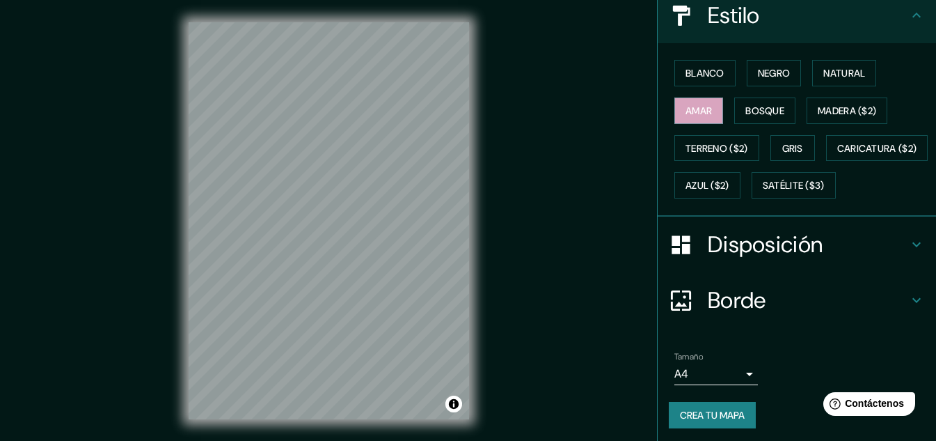
click at [724, 409] on body "Mappin Ubicación Valledupar, [GEOGRAPHIC_DATA], [GEOGRAPHIC_DATA] Patas Estilo …" at bounding box center [468, 220] width 936 height 441
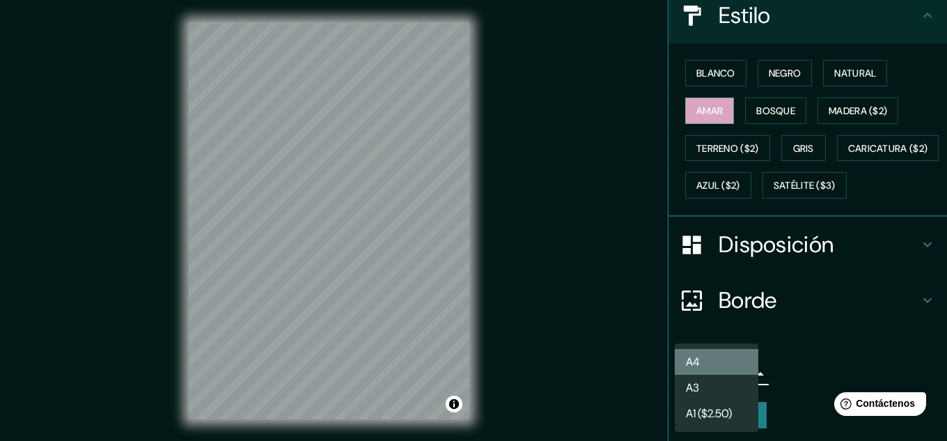
click at [727, 367] on li "A4" at bounding box center [717, 362] width 84 height 26
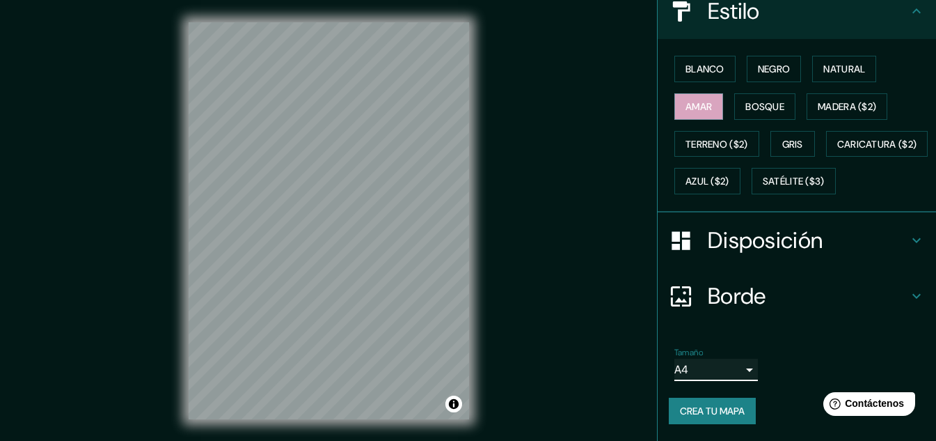
scroll to position [211, 0]
click at [734, 413] on font "Crea tu mapa" at bounding box center [712, 410] width 65 height 13
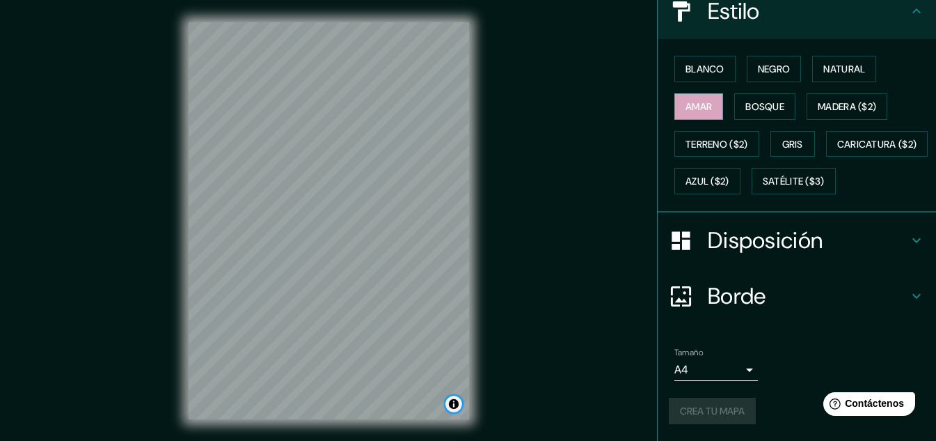
click at [455, 404] on button "Activar o desactivar atribución" at bounding box center [453, 403] width 17 height 17
click at [454, 403] on button "Activar o desactivar atribución" at bounding box center [453, 403] width 17 height 17
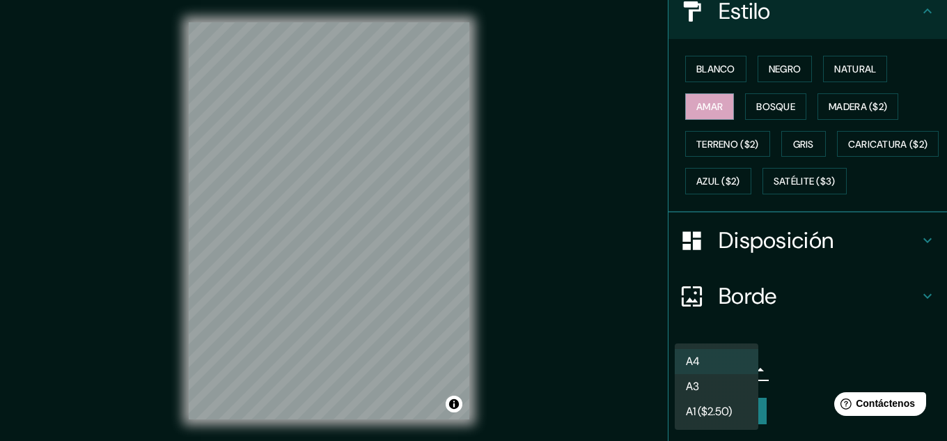
click at [726, 363] on body "Mappin Ubicación Valledupar, [GEOGRAPHIC_DATA], [GEOGRAPHIC_DATA] Patas Estilo …" at bounding box center [473, 220] width 947 height 441
click at [726, 363] on li "A4" at bounding box center [717, 362] width 84 height 26
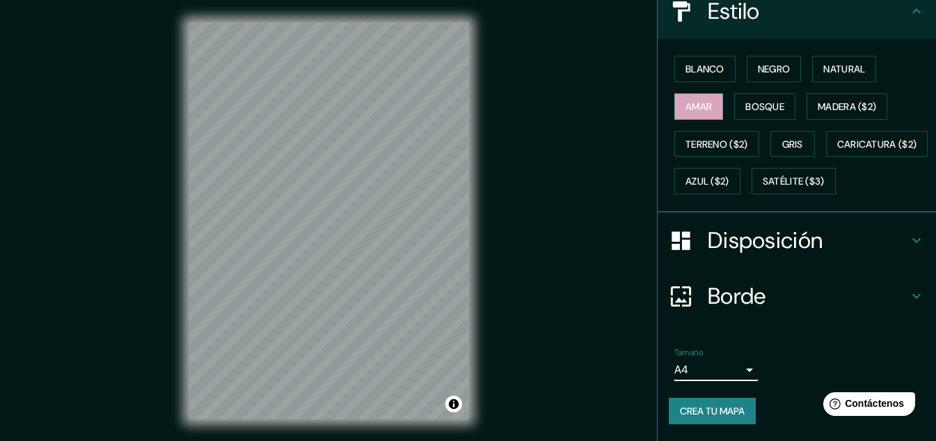
click at [726, 363] on body "Mappin Ubicación Valledupar, [GEOGRAPHIC_DATA], [GEOGRAPHIC_DATA] Patas Estilo …" at bounding box center [468, 220] width 936 height 441
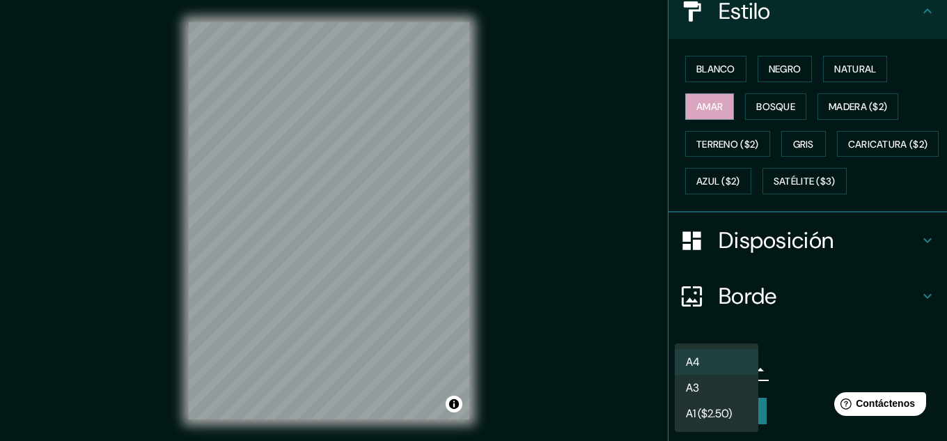
click at [711, 396] on li "A3" at bounding box center [717, 387] width 84 height 26
type input "a4"
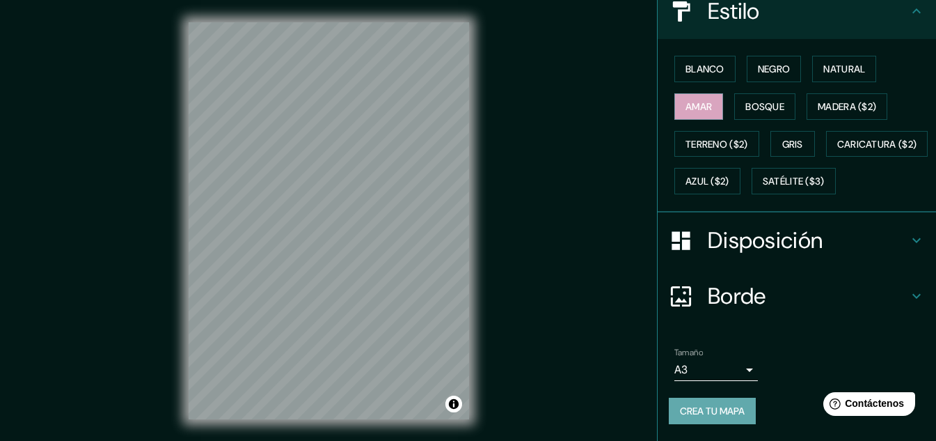
click at [699, 411] on font "Crea tu mapa" at bounding box center [712, 410] width 65 height 13
click at [712, 404] on font "Crea tu mapa" at bounding box center [712, 410] width 65 height 13
drag, startPoint x: 700, startPoint y: 407, endPoint x: 764, endPoint y: 383, distance: 67.9
click at [763, 386] on div "Tamaño A3 a4" at bounding box center [797, 364] width 256 height 45
click at [735, 410] on font "Crea tu mapa" at bounding box center [712, 410] width 65 height 13
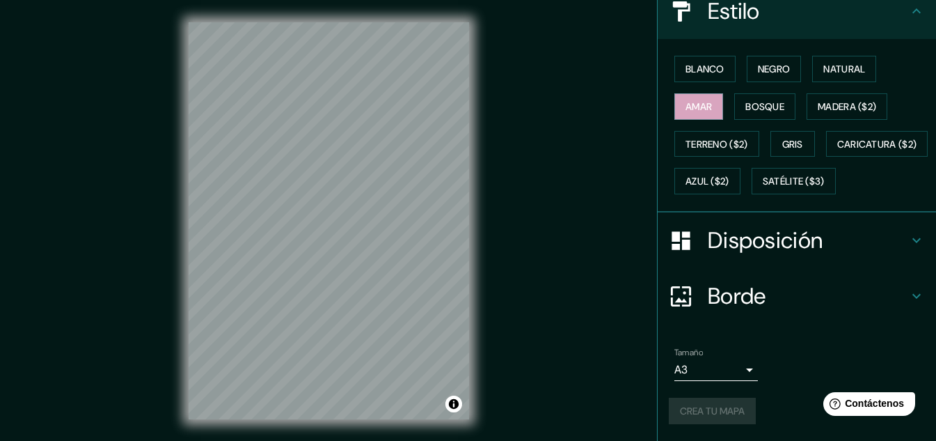
click at [741, 372] on body "Mappin Ubicación Valledupar, [GEOGRAPHIC_DATA], [GEOGRAPHIC_DATA] Patas Estilo …" at bounding box center [468, 220] width 936 height 441
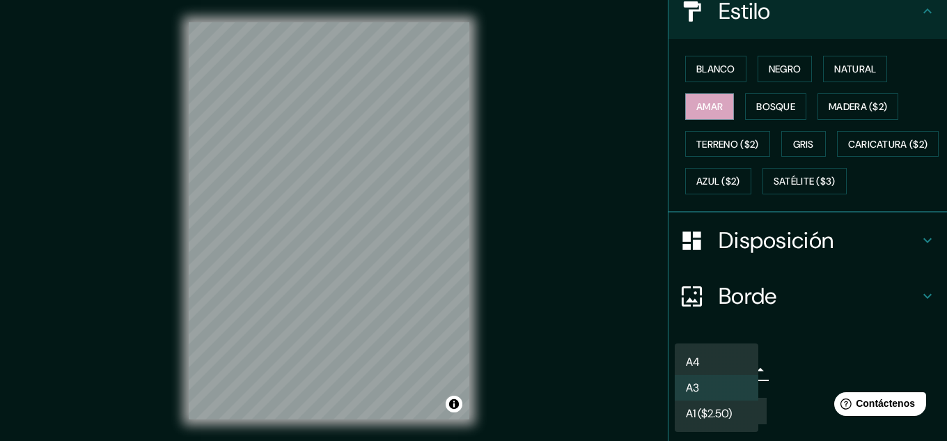
click at [823, 336] on div at bounding box center [473, 220] width 947 height 441
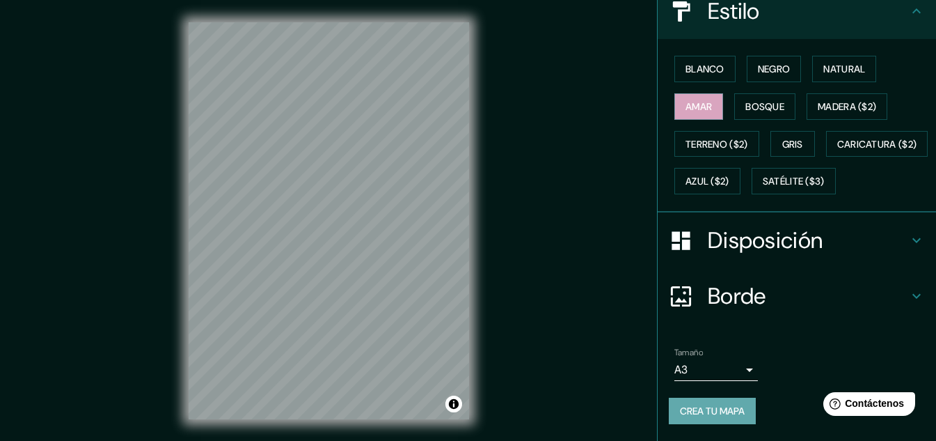
click at [695, 405] on font "Crea tu mapa" at bounding box center [712, 410] width 65 height 13
click at [679, 412] on div "Crea tu mapa" at bounding box center [797, 410] width 256 height 26
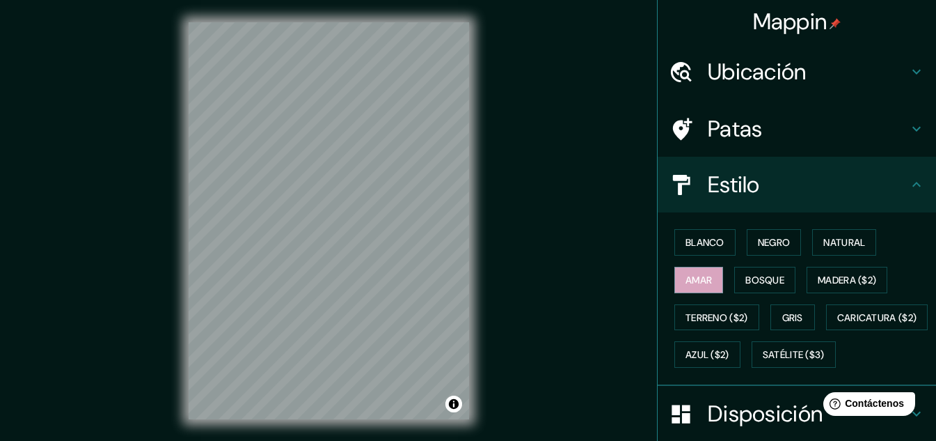
scroll to position [0, 0]
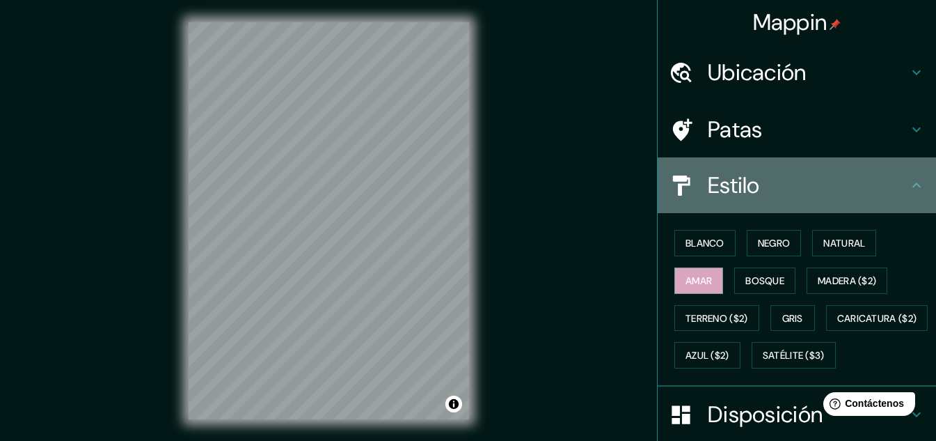
click at [908, 184] on icon at bounding box center [916, 185] width 17 height 17
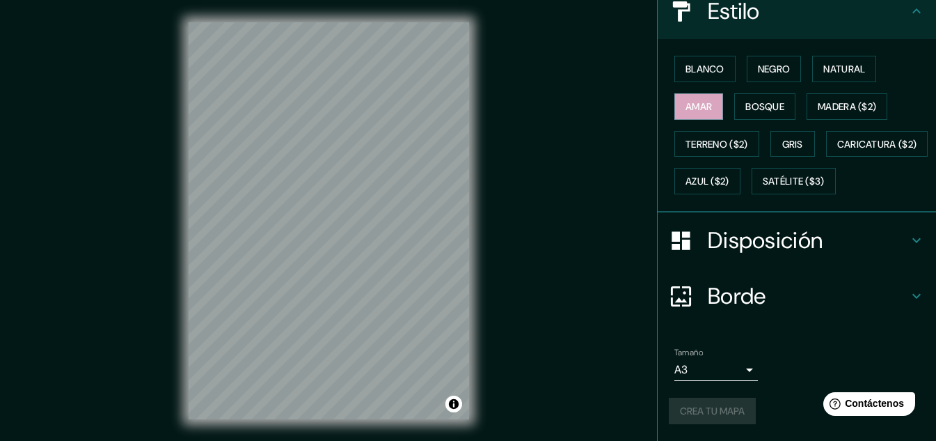
click at [908, 302] on icon at bounding box center [916, 295] width 17 height 17
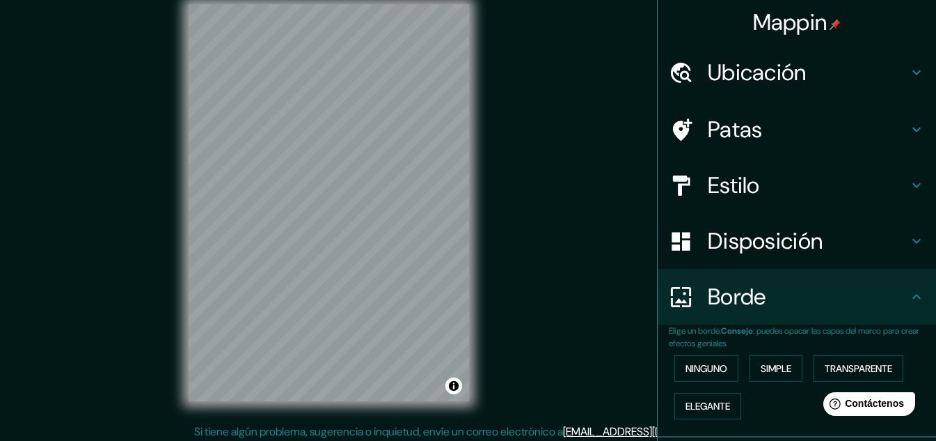
scroll to position [23, 0]
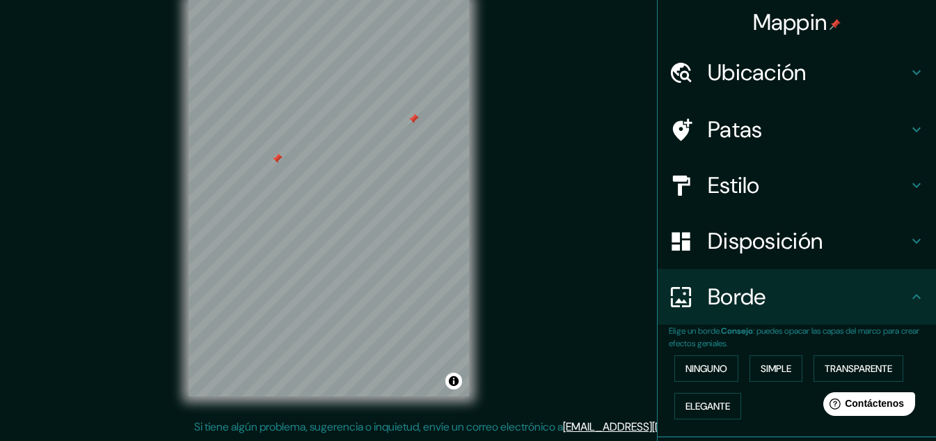
click at [830, 25] on img at bounding box center [835, 24] width 11 height 11
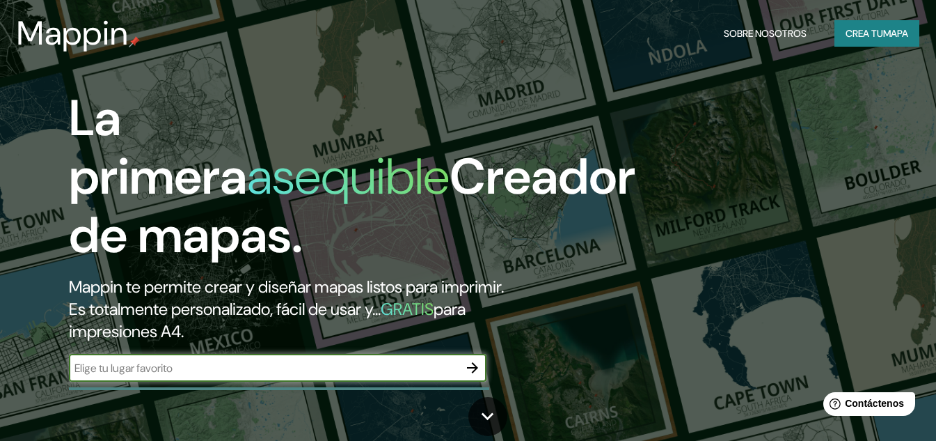
click at [228, 376] on input "text" at bounding box center [264, 368] width 390 height 16
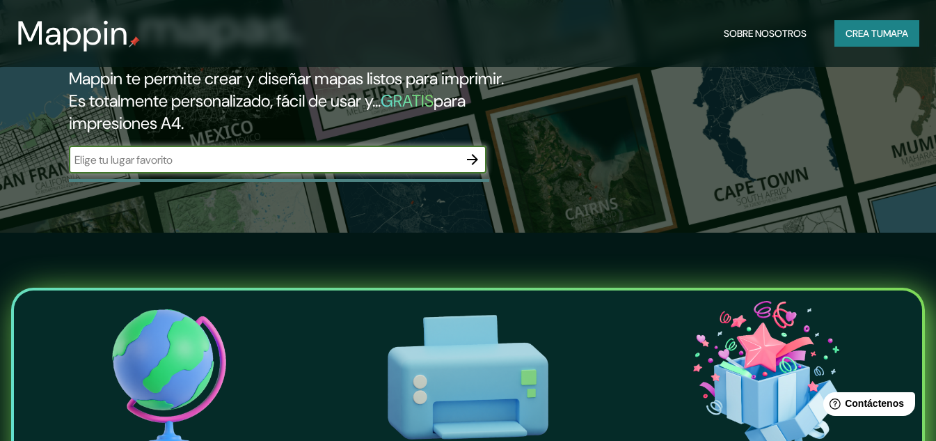
scroll to position [70, 0]
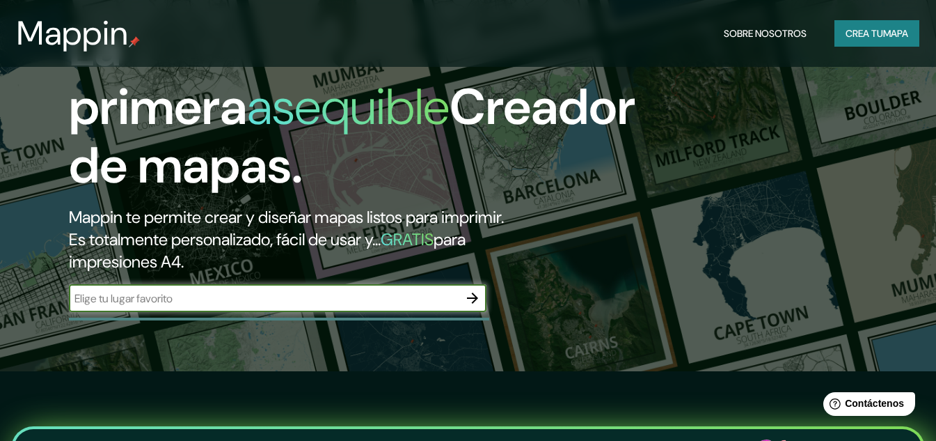
click at [434, 250] on font "GRATIS" at bounding box center [407, 239] width 53 height 22
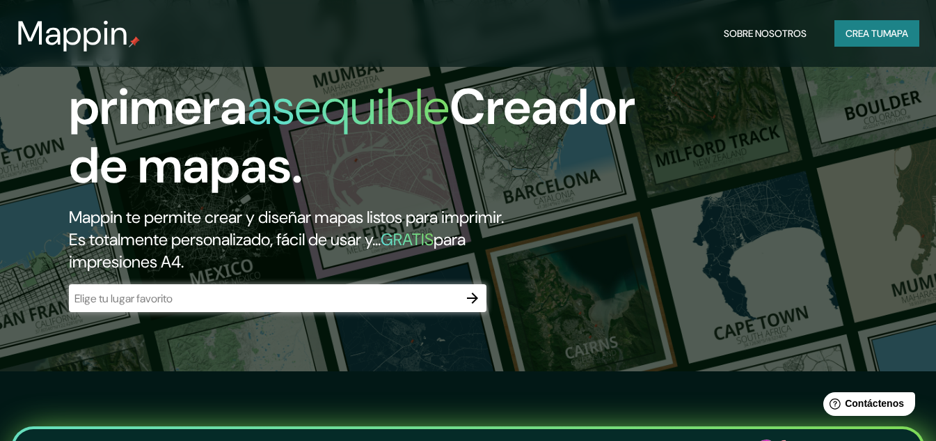
click at [329, 310] on div "​" at bounding box center [278, 298] width 418 height 28
click at [468, 311] on button "button" at bounding box center [473, 298] width 28 height 28
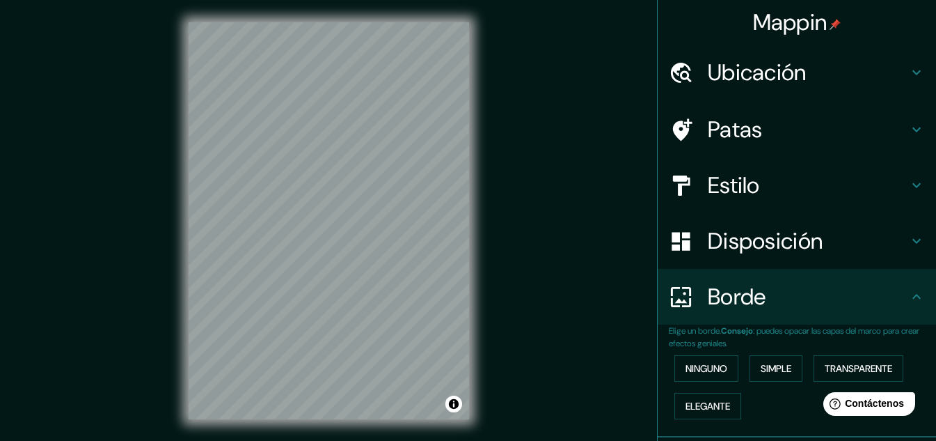
click at [768, 74] on font "Ubicación" at bounding box center [757, 72] width 99 height 29
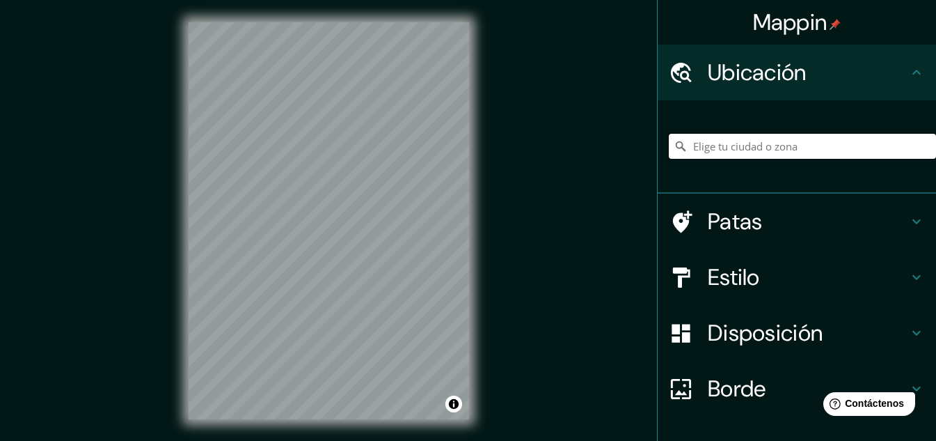
click at [706, 147] on input "Elige tu ciudad o zona" at bounding box center [802, 146] width 267 height 25
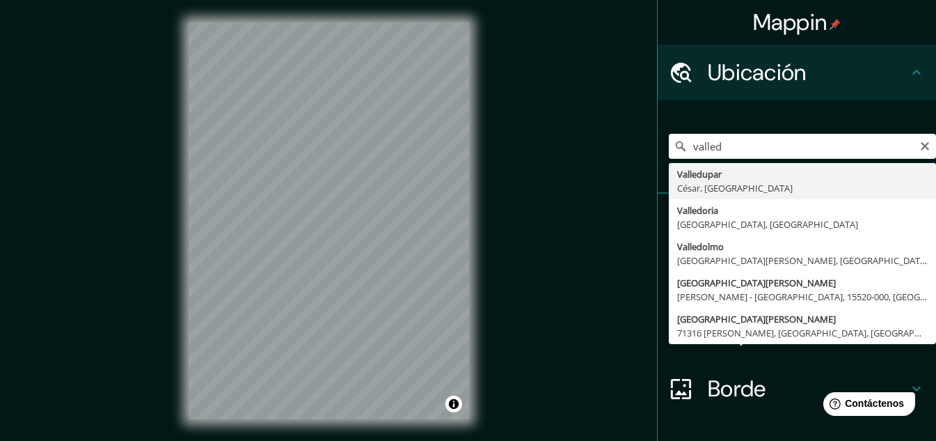
type input "Valledupar, [GEOGRAPHIC_DATA], [GEOGRAPHIC_DATA]"
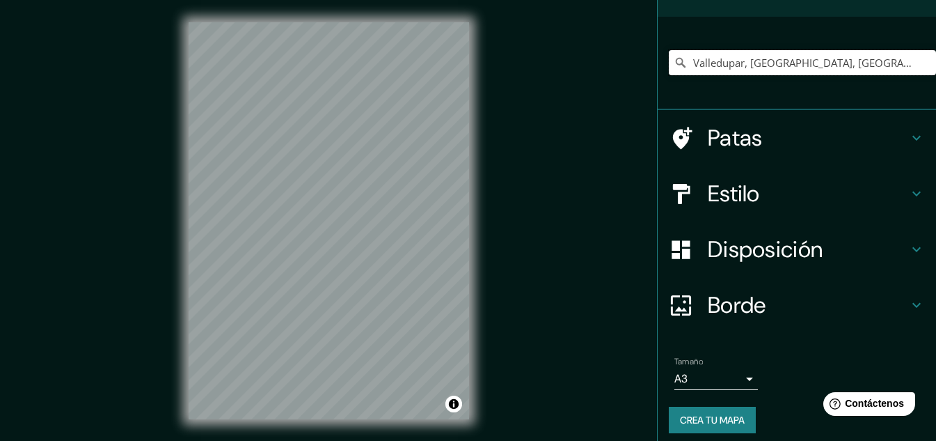
scroll to position [93, 0]
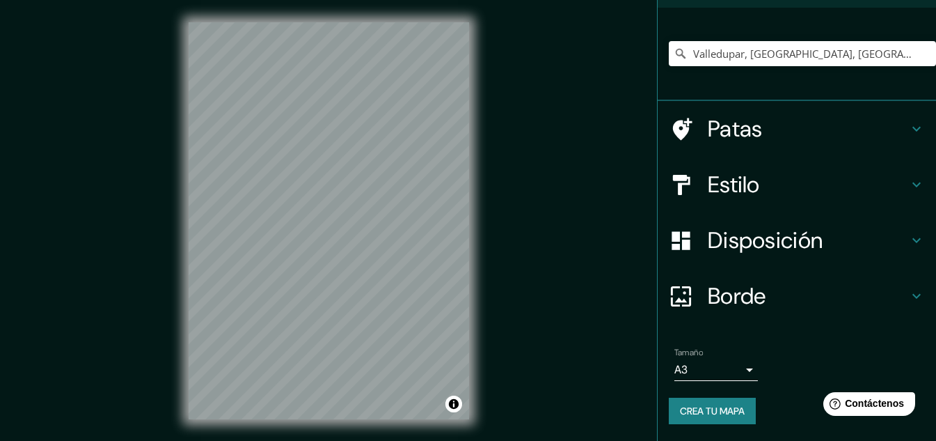
click at [722, 368] on body "Mappin Ubicación Valledupar, [GEOGRAPHIC_DATA], [GEOGRAPHIC_DATA] Patas Estilo …" at bounding box center [468, 220] width 936 height 441
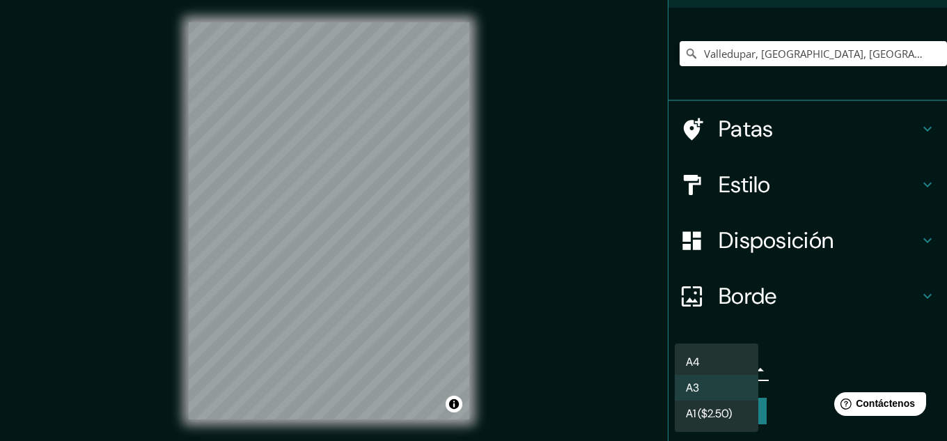
click at [703, 386] on li "A3" at bounding box center [717, 387] width 84 height 26
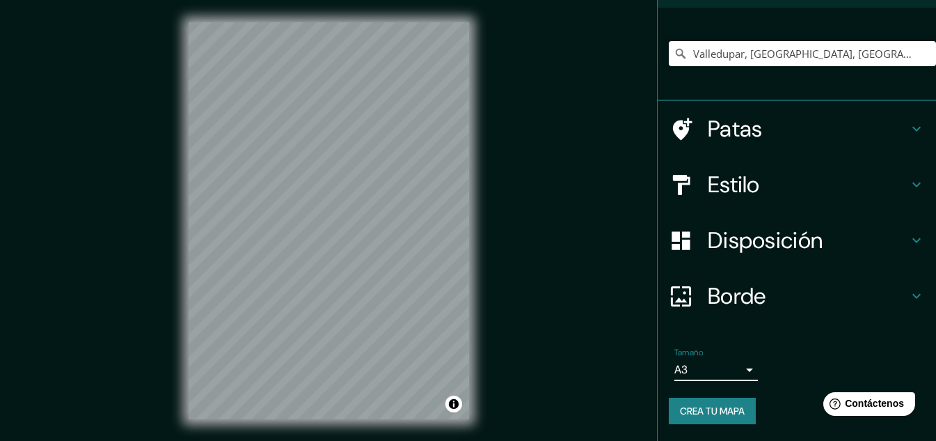
click at [736, 370] on body "Mappin Ubicación Valledupar, [GEOGRAPHIC_DATA], [GEOGRAPHIC_DATA] Patas Estilo …" at bounding box center [468, 220] width 936 height 441
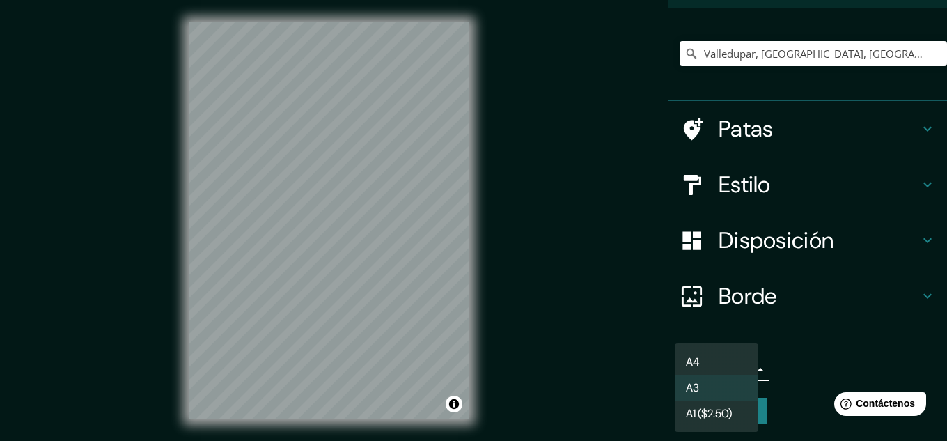
click at [722, 381] on li "A3" at bounding box center [717, 387] width 84 height 26
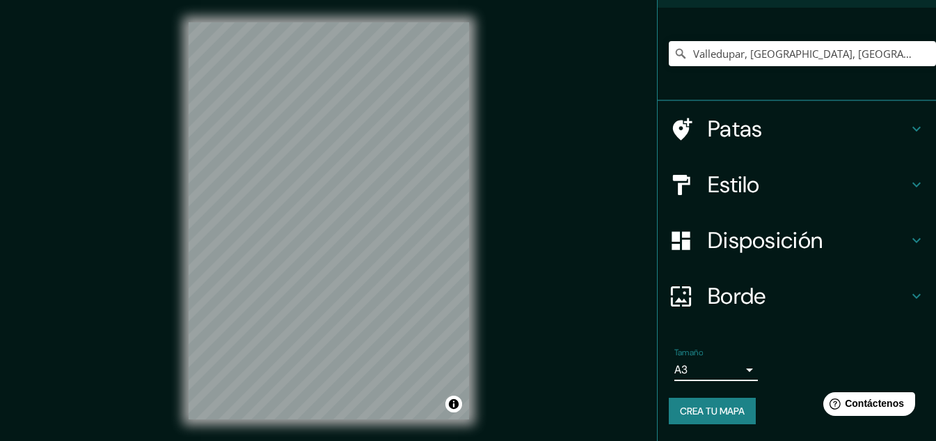
click at [733, 411] on font "Crea tu mapa" at bounding box center [712, 410] width 65 height 13
drag, startPoint x: 472, startPoint y: 352, endPoint x: 578, endPoint y: 287, distance: 124.0
click at [515, 286] on div "Mappin Ubicación Valledupar, [GEOGRAPHIC_DATA], [GEOGRAPHIC_DATA] Patas Estilo …" at bounding box center [468, 232] width 936 height 464
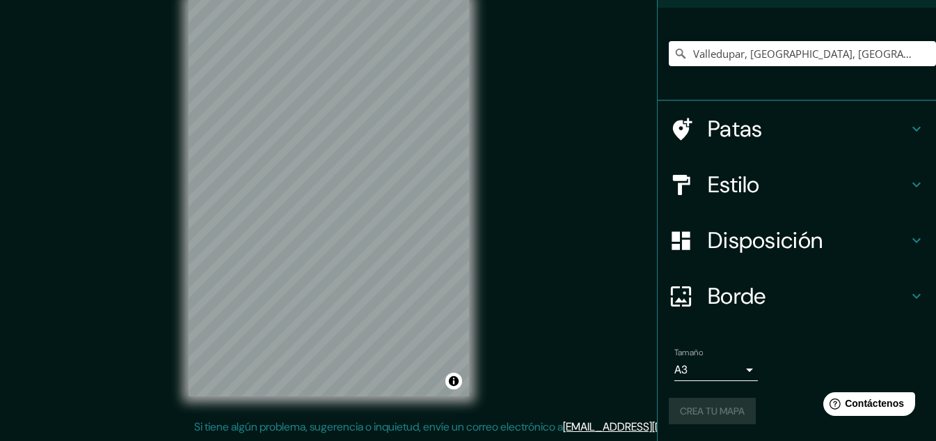
click at [746, 371] on body "Mappin Ubicación Valledupar, [GEOGRAPHIC_DATA], [GEOGRAPHIC_DATA] Patas Estilo …" at bounding box center [468, 197] width 936 height 441
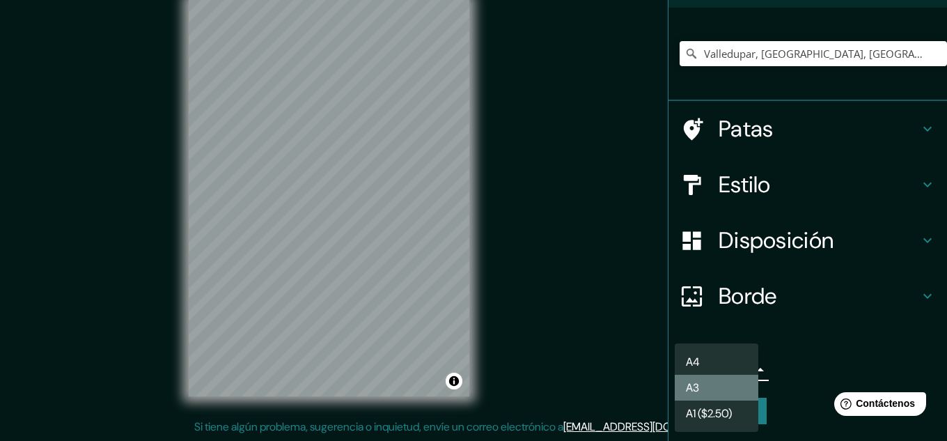
click at [717, 385] on li "A3" at bounding box center [717, 387] width 84 height 26
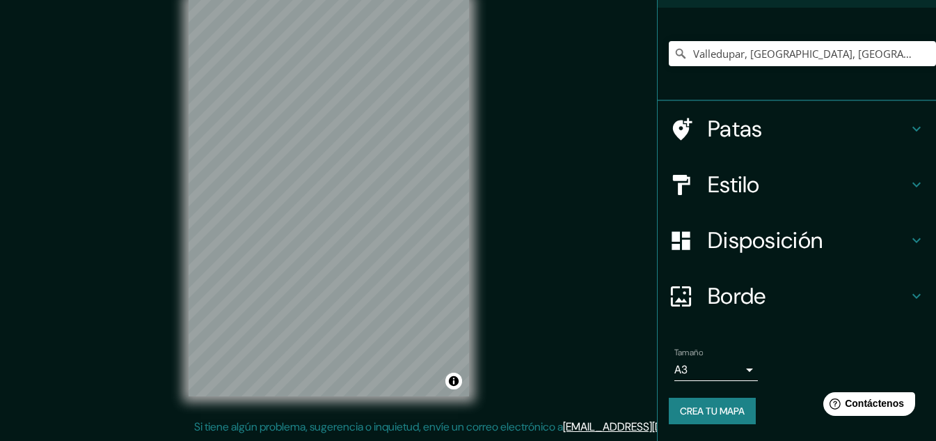
click at [703, 407] on font "Crea tu mapa" at bounding box center [712, 410] width 65 height 13
click at [763, 242] on font "Disposición" at bounding box center [765, 240] width 115 height 29
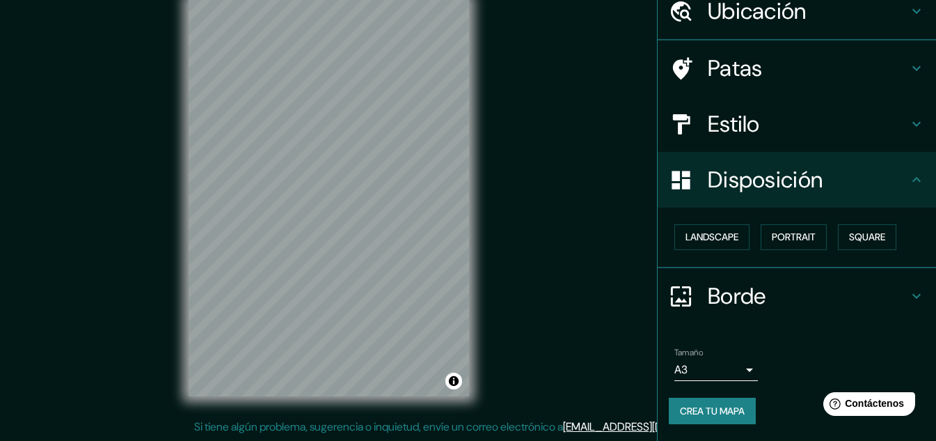
scroll to position [61, 0]
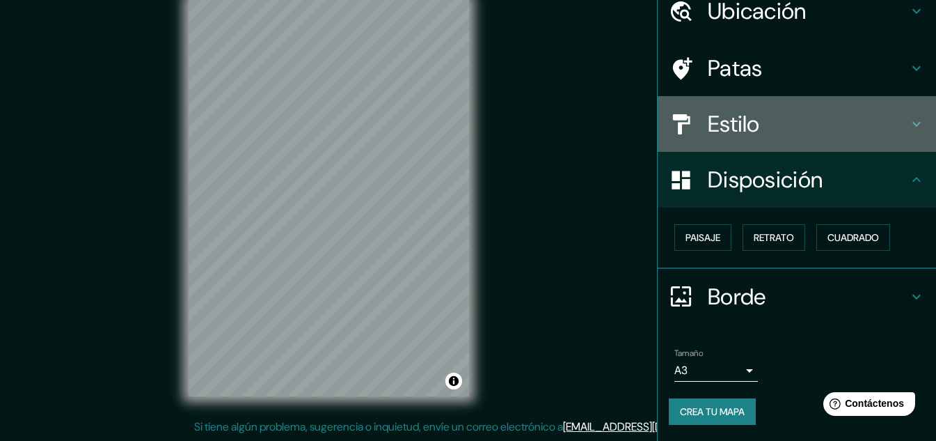
click at [750, 120] on font "Estilo" at bounding box center [734, 123] width 52 height 29
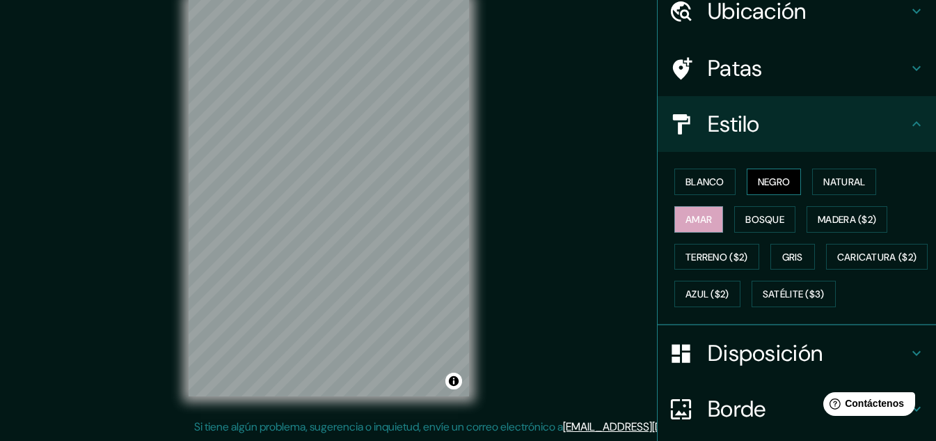
click at [768, 182] on font "Negro" at bounding box center [774, 181] width 33 height 13
click at [711, 178] on font "Blanco" at bounding box center [705, 181] width 39 height 13
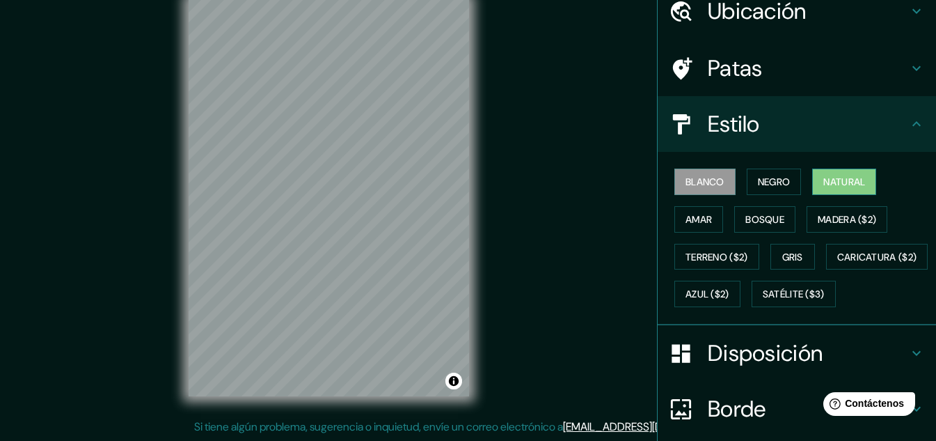
click at [833, 187] on font "Natural" at bounding box center [844, 181] width 42 height 13
click at [695, 184] on font "Blanco" at bounding box center [705, 181] width 39 height 13
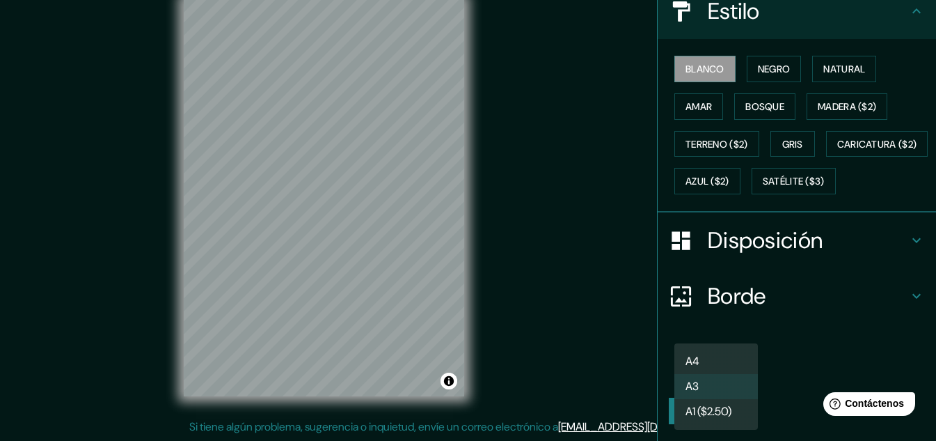
click at [726, 370] on body "Mappin Ubicación Valledupar, [GEOGRAPHIC_DATA], [GEOGRAPHIC_DATA] Patas Estilo …" at bounding box center [468, 197] width 936 height 441
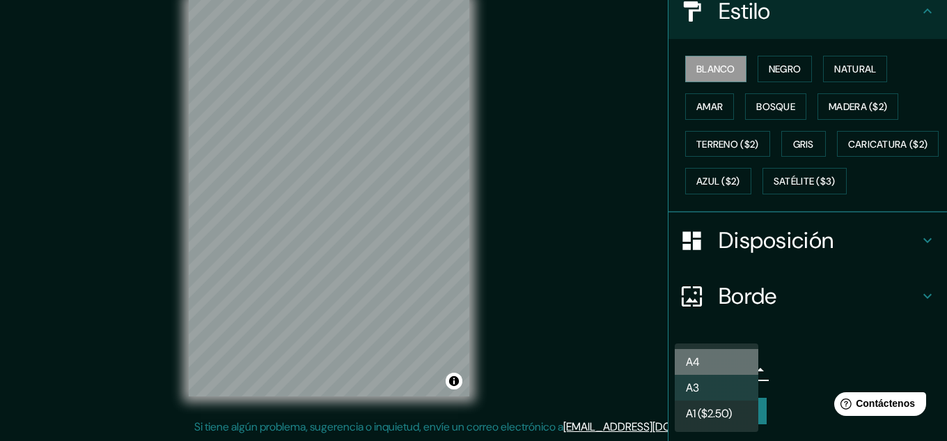
click at [726, 370] on li "A4" at bounding box center [717, 362] width 84 height 26
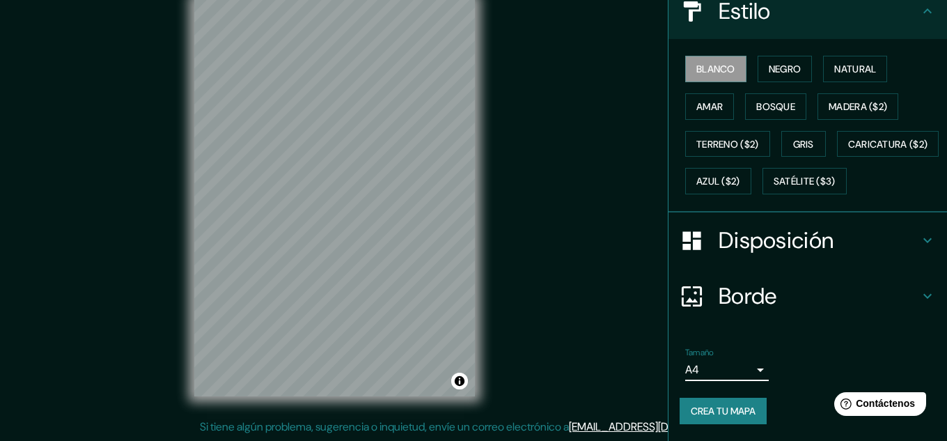
click at [726, 370] on body "Mappin Ubicación Valledupar, [GEOGRAPHIC_DATA], [GEOGRAPHIC_DATA] Patas Estilo …" at bounding box center [473, 197] width 947 height 441
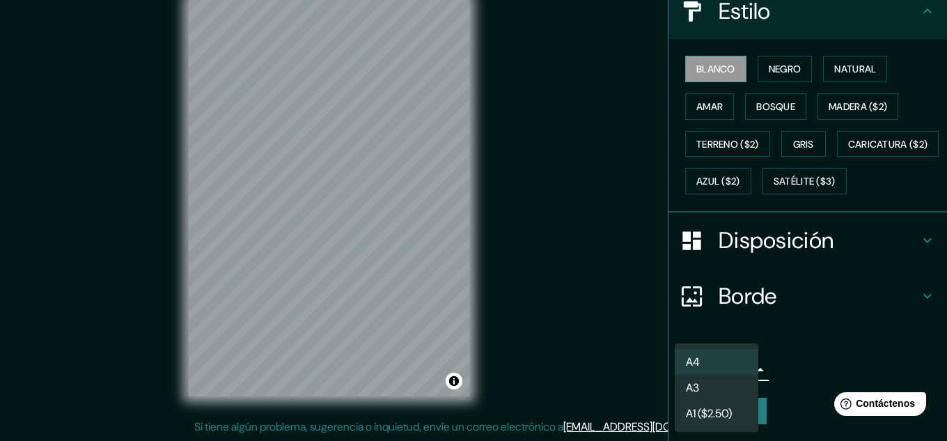
click at [719, 388] on li "A3" at bounding box center [717, 387] width 84 height 26
type input "a4"
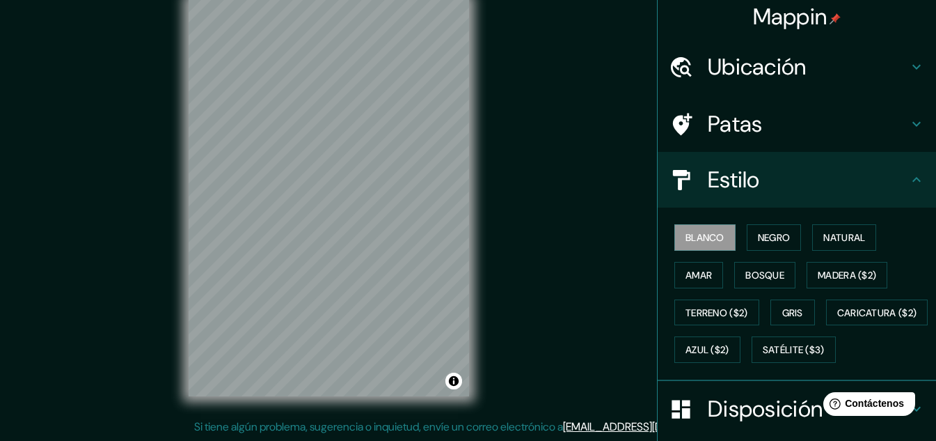
scroll to position [0, 0]
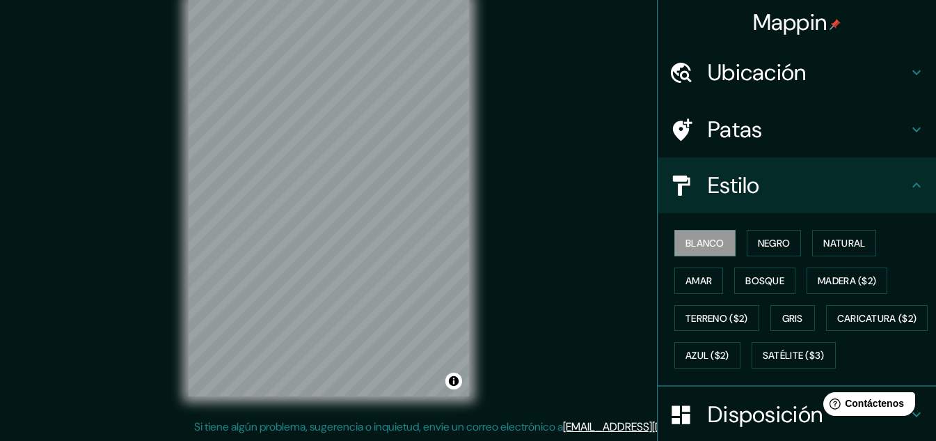
drag, startPoint x: 486, startPoint y: 320, endPoint x: 511, endPoint y: 278, distance: 48.7
click at [487, 279] on div "© Mapbox © OpenStreetMap Improve this map" at bounding box center [328, 197] width 325 height 441
click at [758, 244] on font "Negro" at bounding box center [774, 243] width 33 height 13
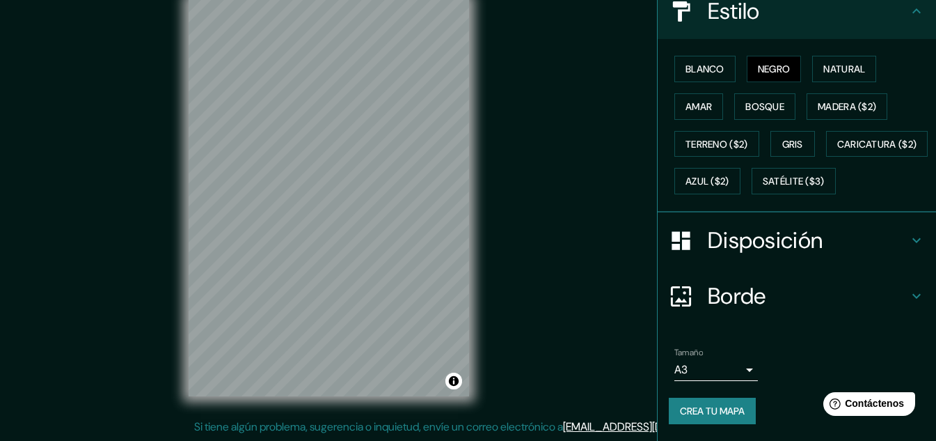
scroll to position [211, 0]
click at [867, 408] on font "Contáctenos" at bounding box center [874, 403] width 61 height 12
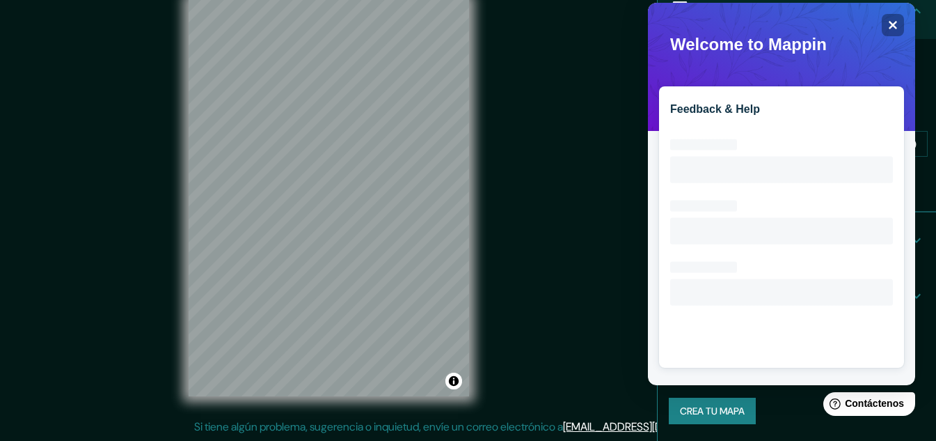
scroll to position [0, 0]
click at [895, 19] on div "Close" at bounding box center [893, 25] width 22 height 22
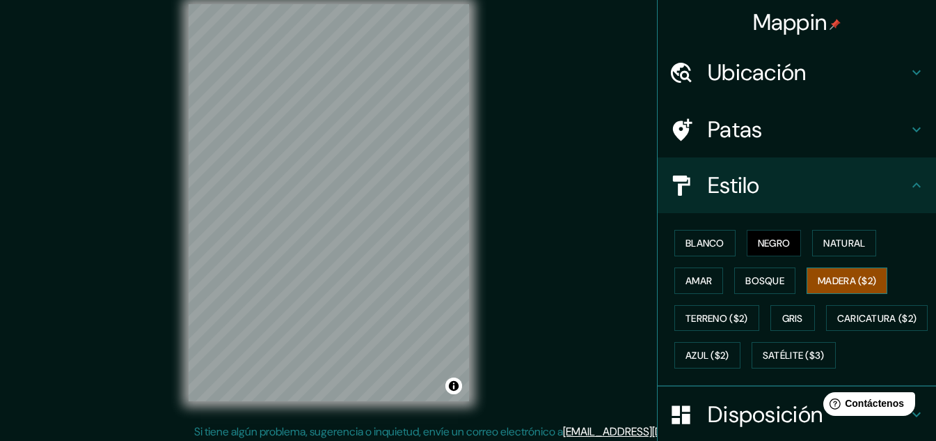
scroll to position [23, 0]
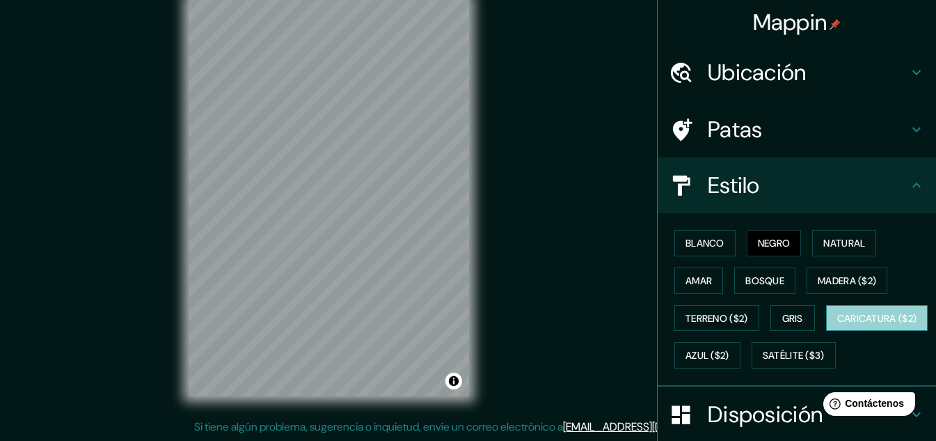
click at [837, 324] on font "Caricatura ($2)" at bounding box center [877, 318] width 80 height 13
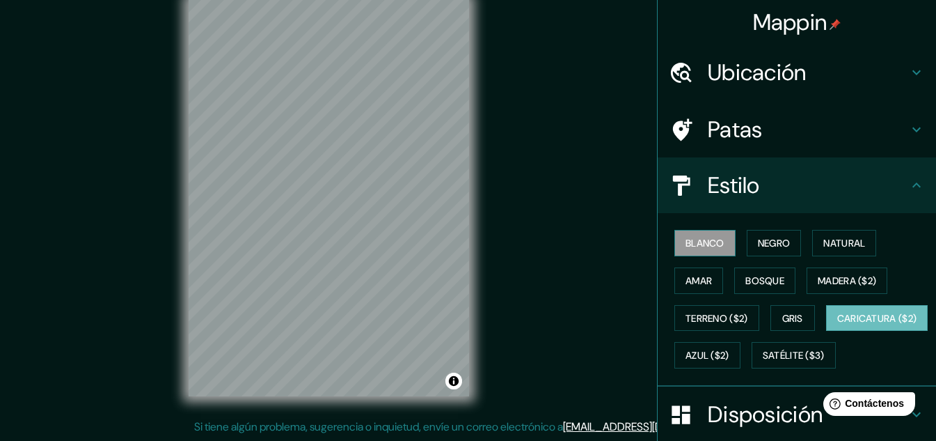
click at [707, 240] on font "Blanco" at bounding box center [705, 243] width 39 height 13
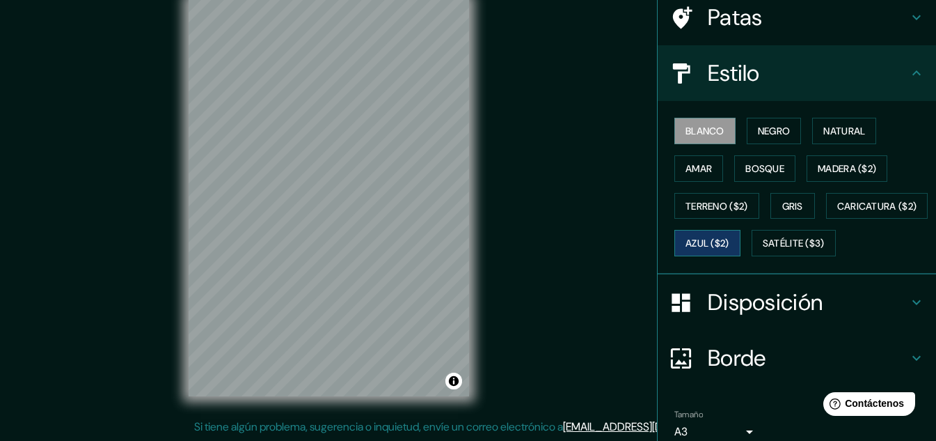
scroll to position [211, 0]
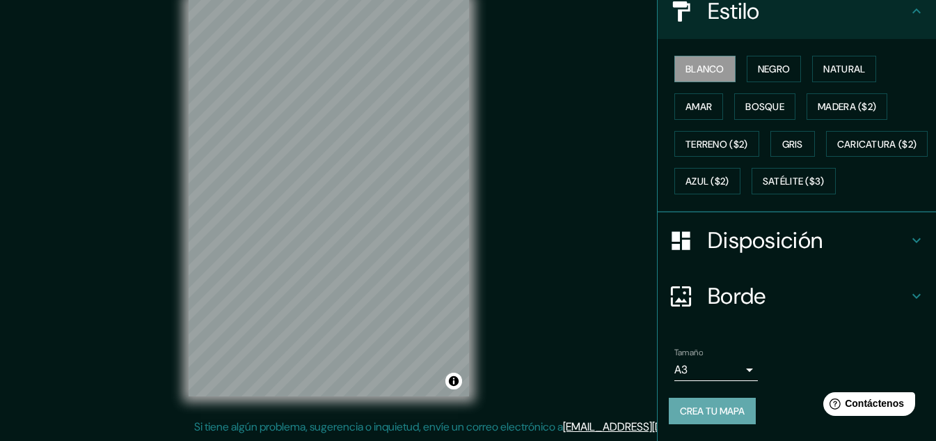
click at [727, 409] on font "Crea tu mapa" at bounding box center [712, 410] width 65 height 13
drag, startPoint x: 503, startPoint y: 337, endPoint x: 553, endPoint y: 253, distance: 98.4
click at [487, 268] on div "© Mapbox © OpenStreetMap Improve this map" at bounding box center [328, 197] width 325 height 441
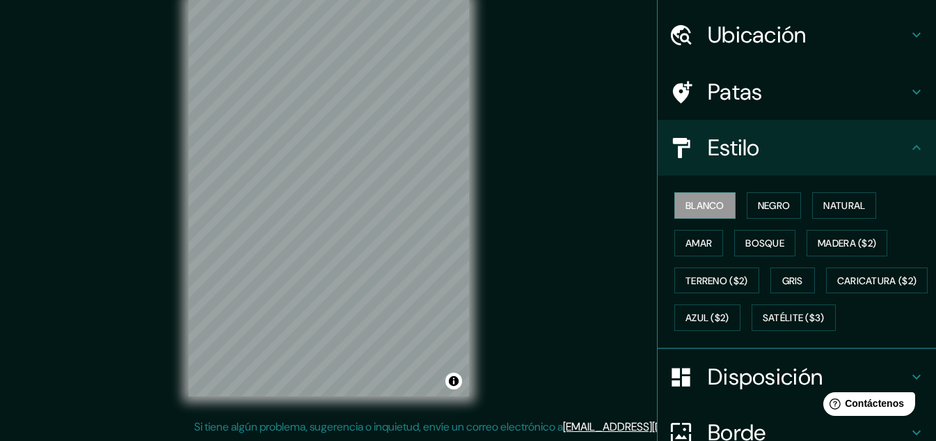
scroll to position [70, 0]
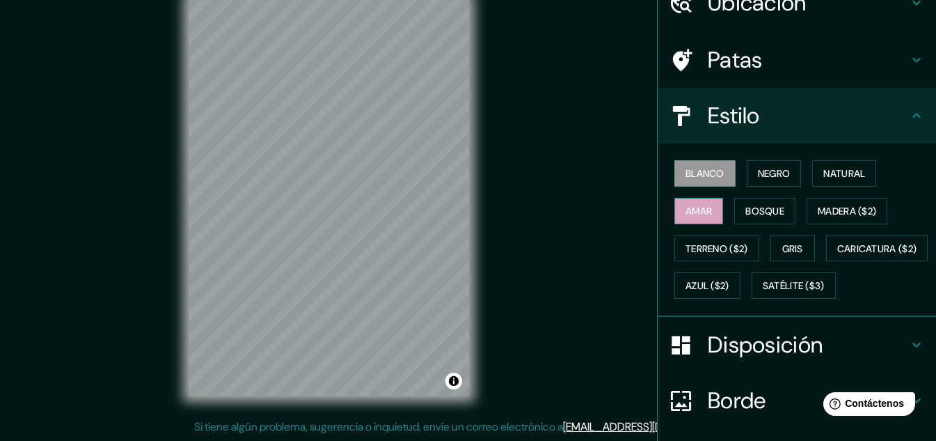
click at [700, 215] on font "Amar" at bounding box center [699, 211] width 26 height 13
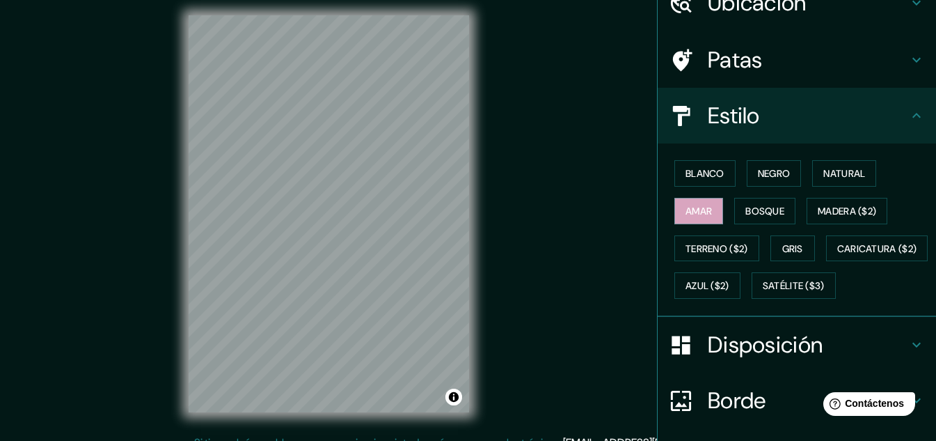
scroll to position [0, 0]
